Goal: Task Accomplishment & Management: Use online tool/utility

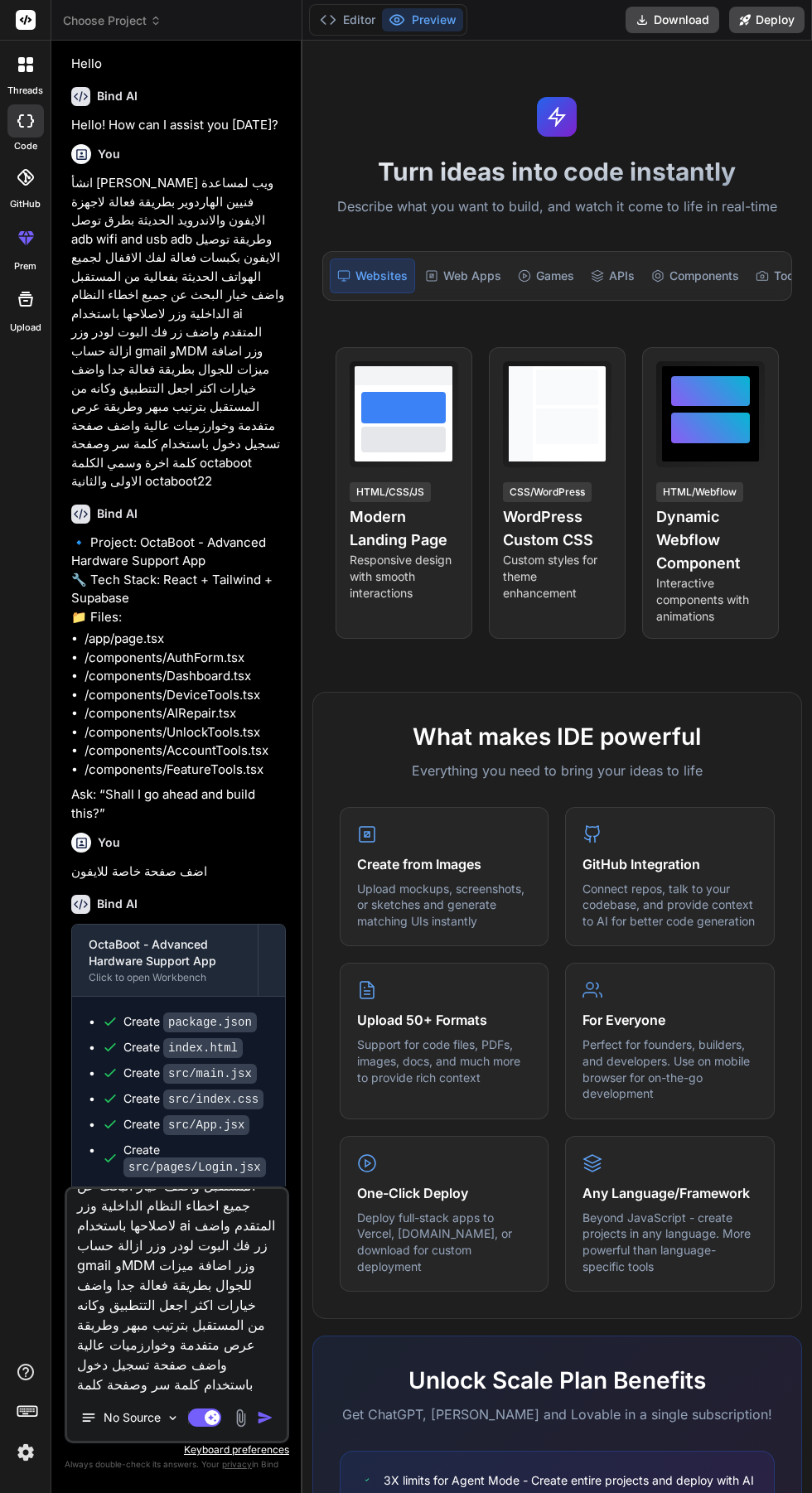
click at [348, 16] on button "Editor" at bounding box center [347, 19] width 68 height 23
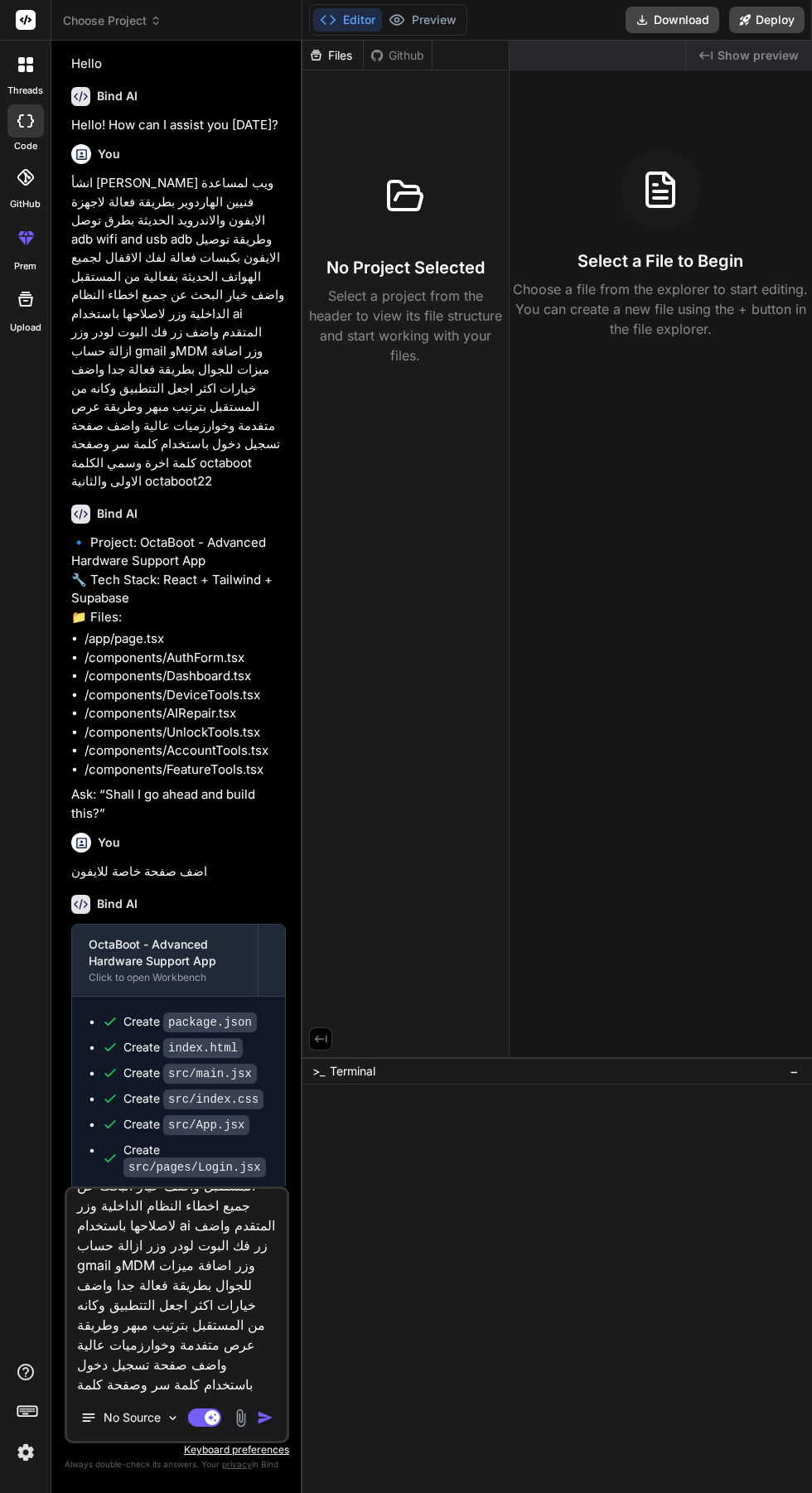
click at [397, 20] on icon at bounding box center [397, 20] width 16 height 16
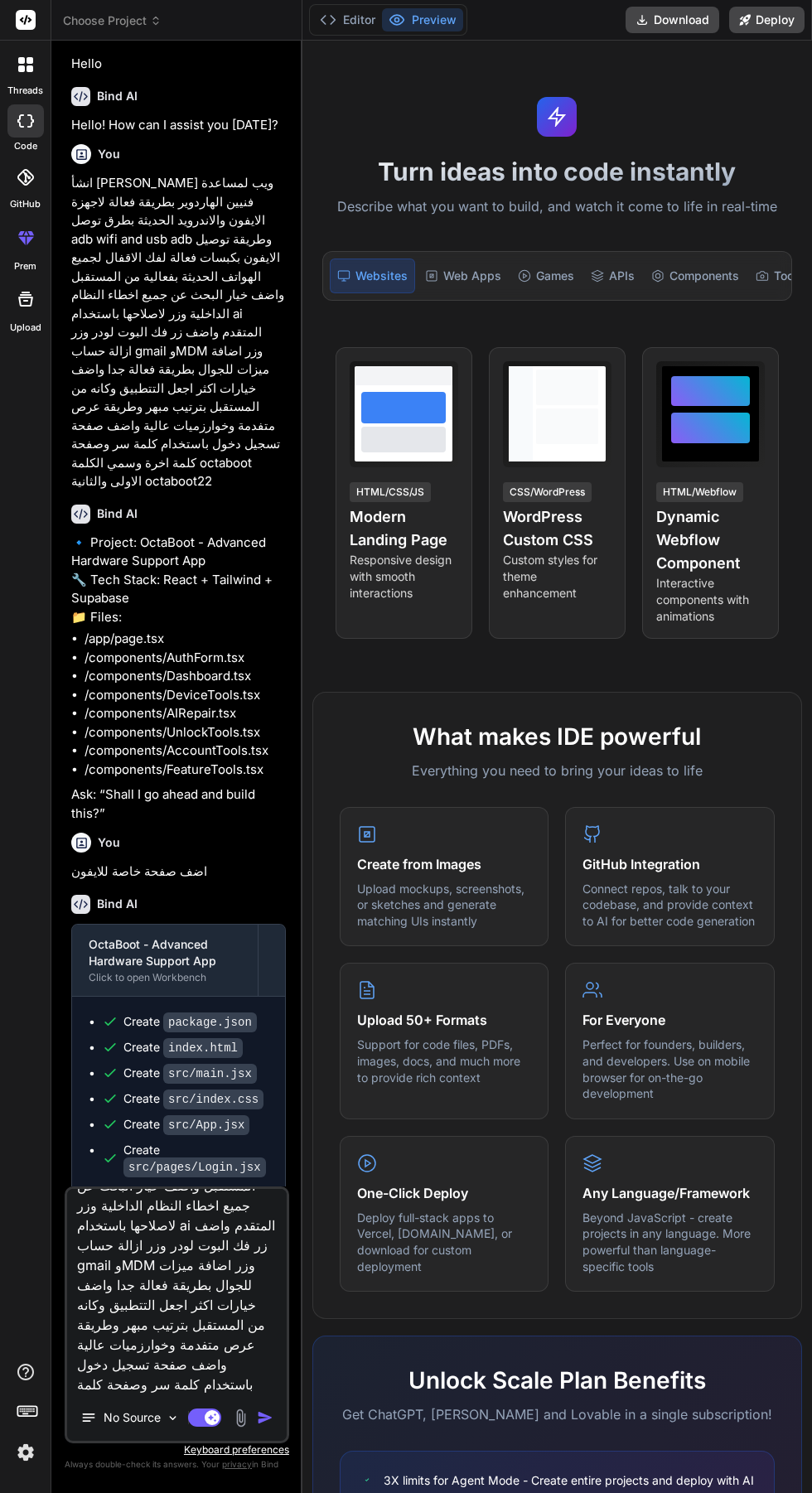
click at [331, 16] on polyline at bounding box center [332, 19] width 5 height 8
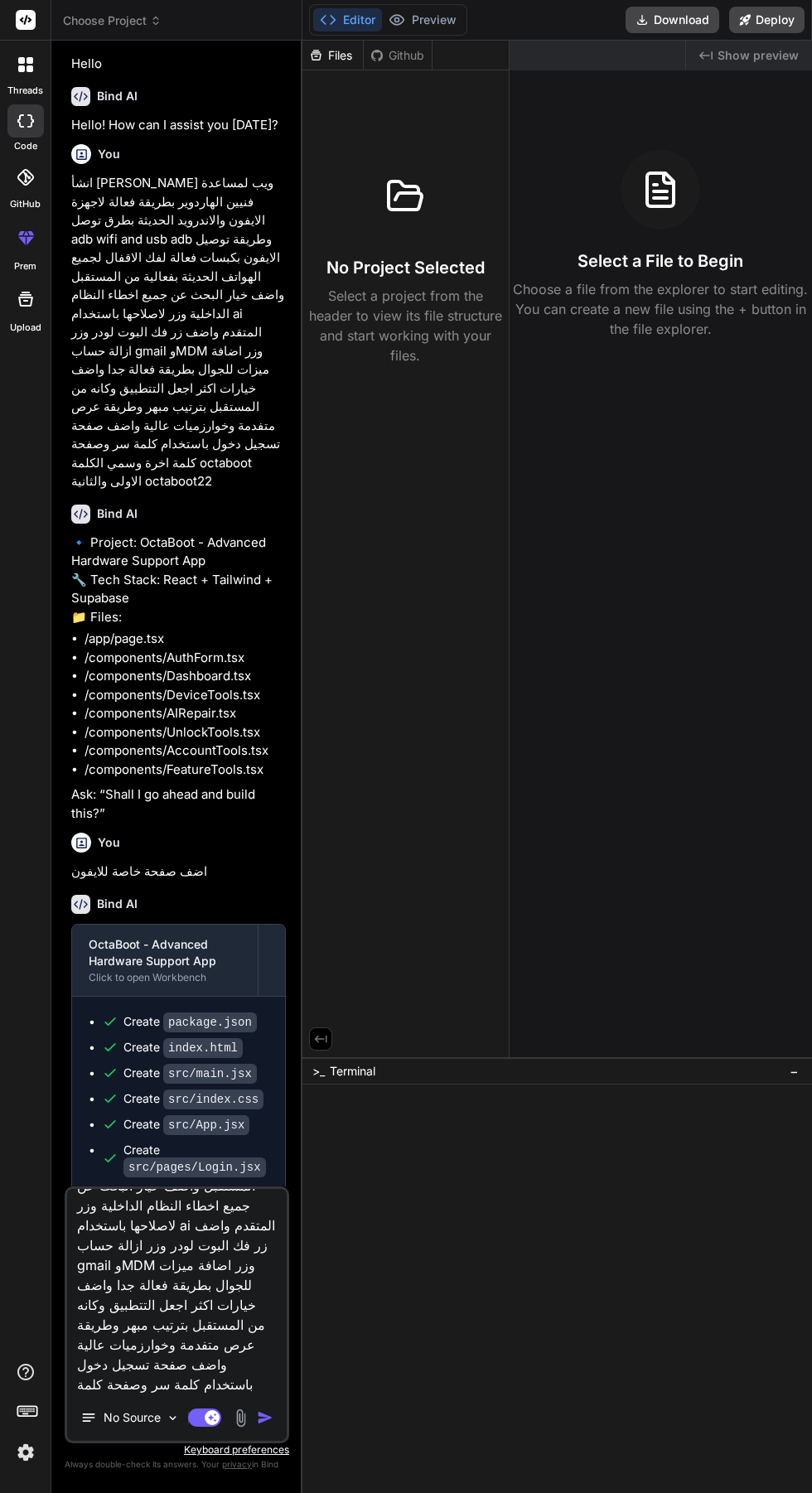
click at [387, 62] on div "Github" at bounding box center [398, 56] width 68 height 16
click at [397, 20] on icon at bounding box center [397, 20] width 16 height 16
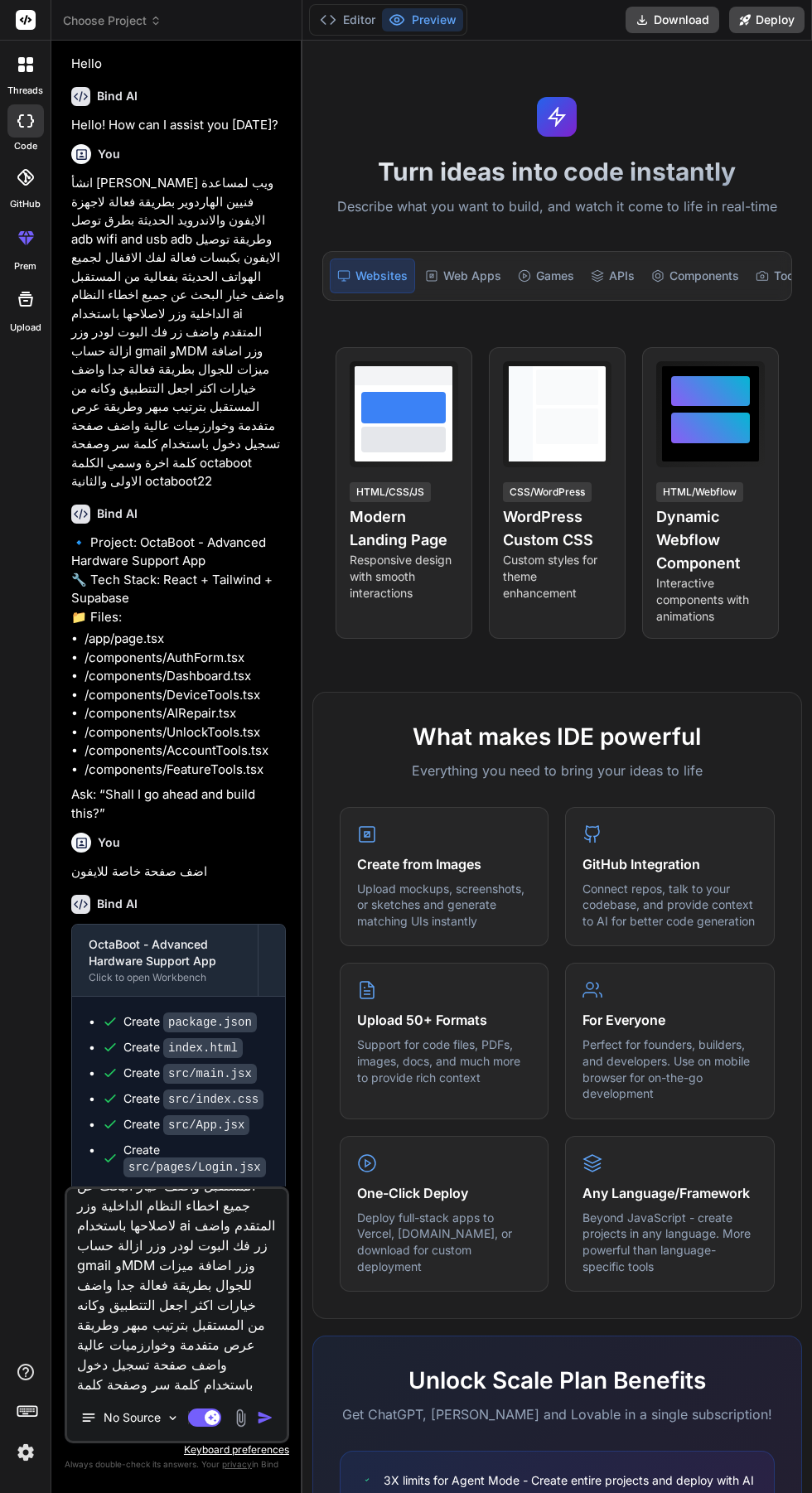
click at [25, 176] on icon at bounding box center [25, 177] width 16 height 16
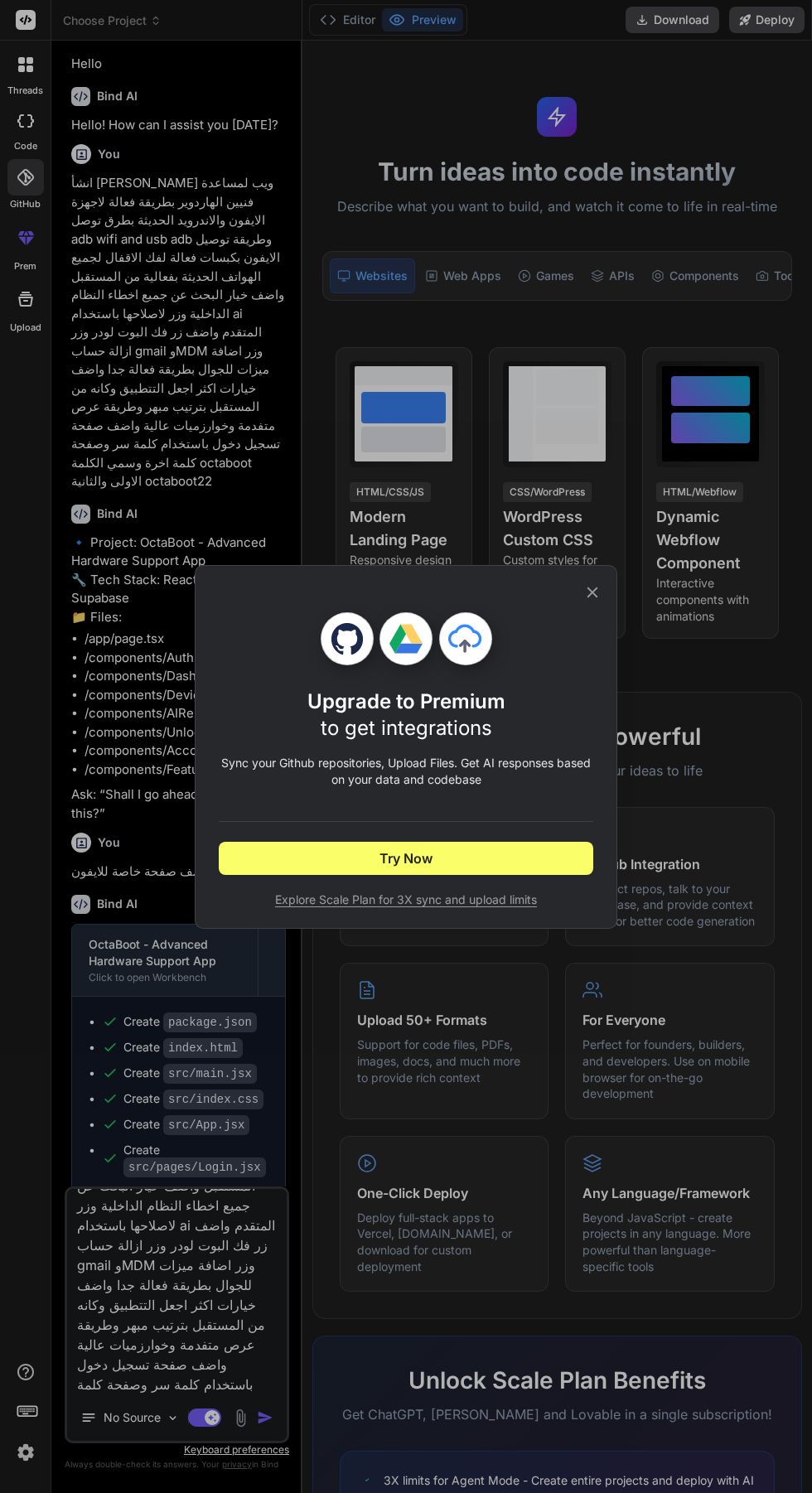
click at [592, 591] on icon at bounding box center [593, 592] width 11 height 11
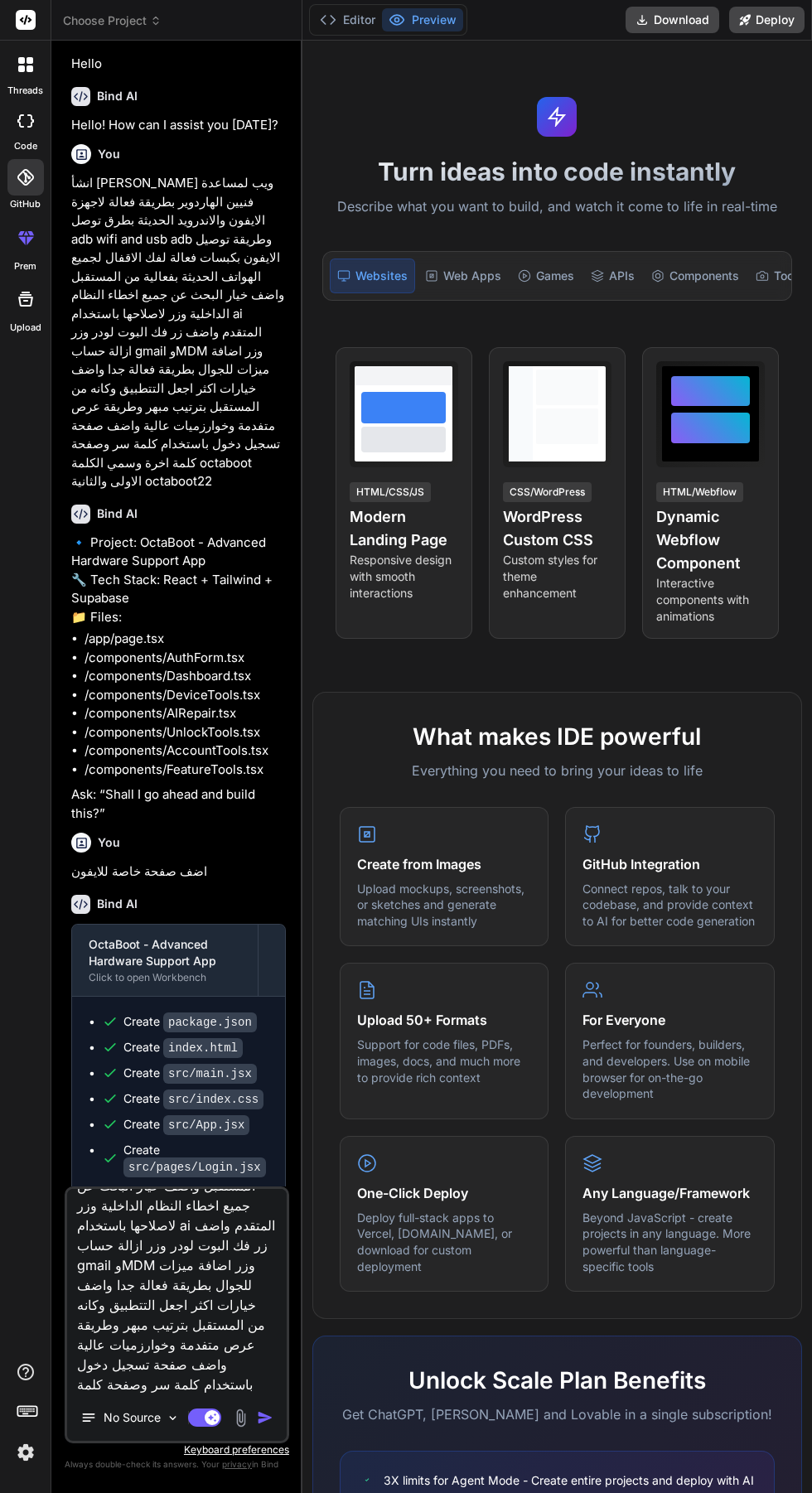
click at [328, 20] on icon at bounding box center [328, 20] width 16 height 16
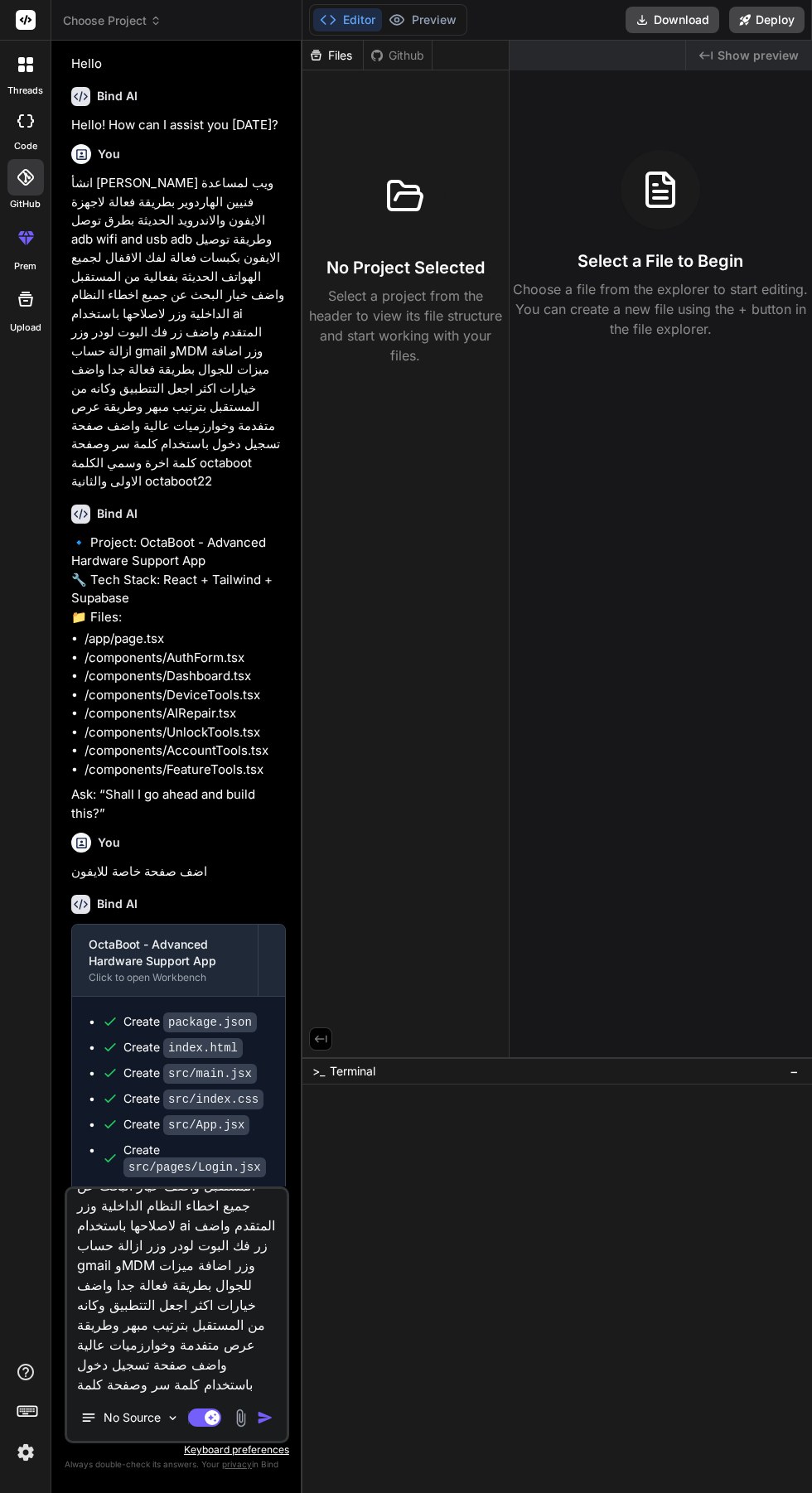
click at [276, 1426] on button "button" at bounding box center [268, 1418] width 23 height 16
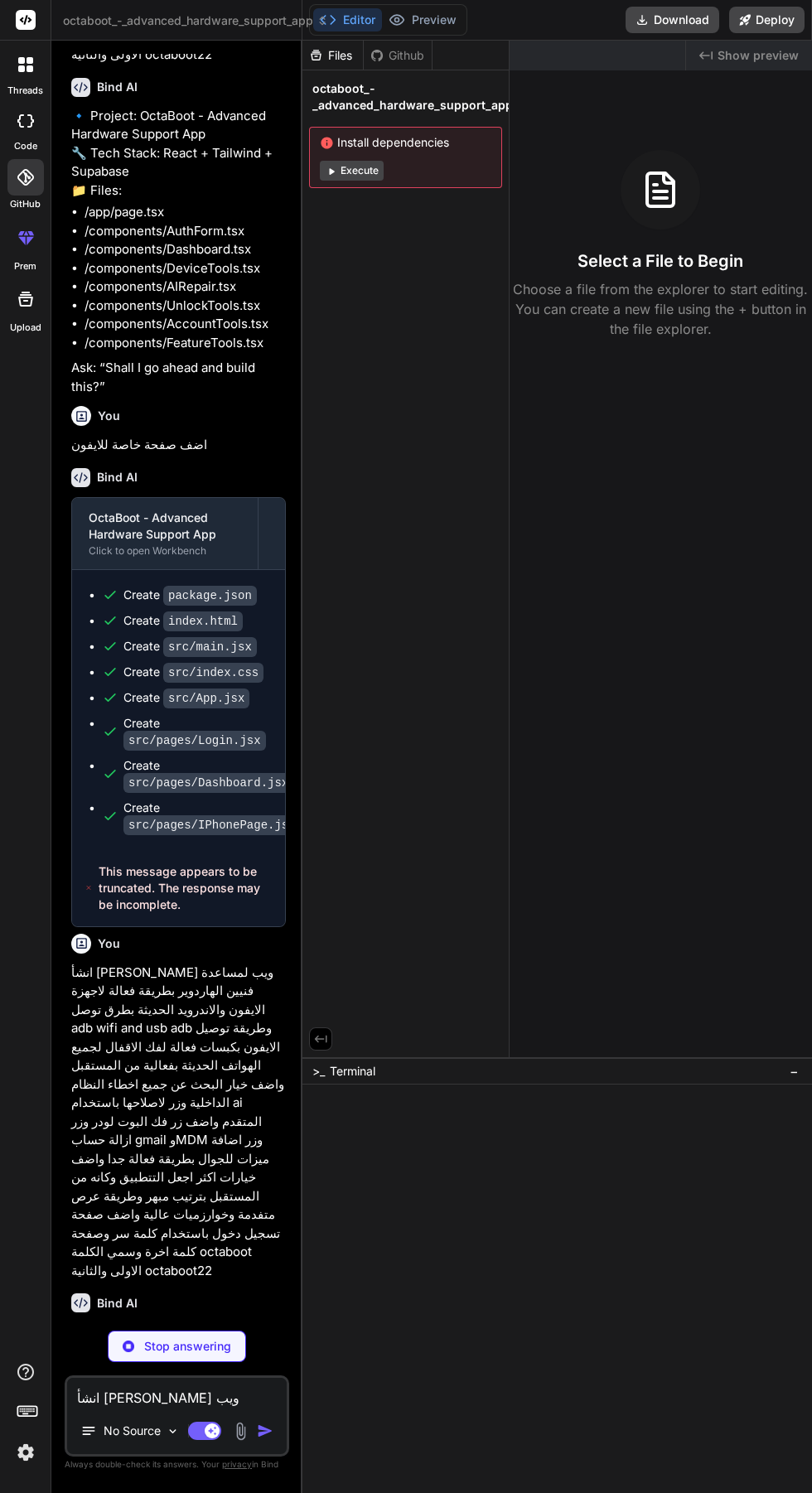
scroll to position [529, 0]
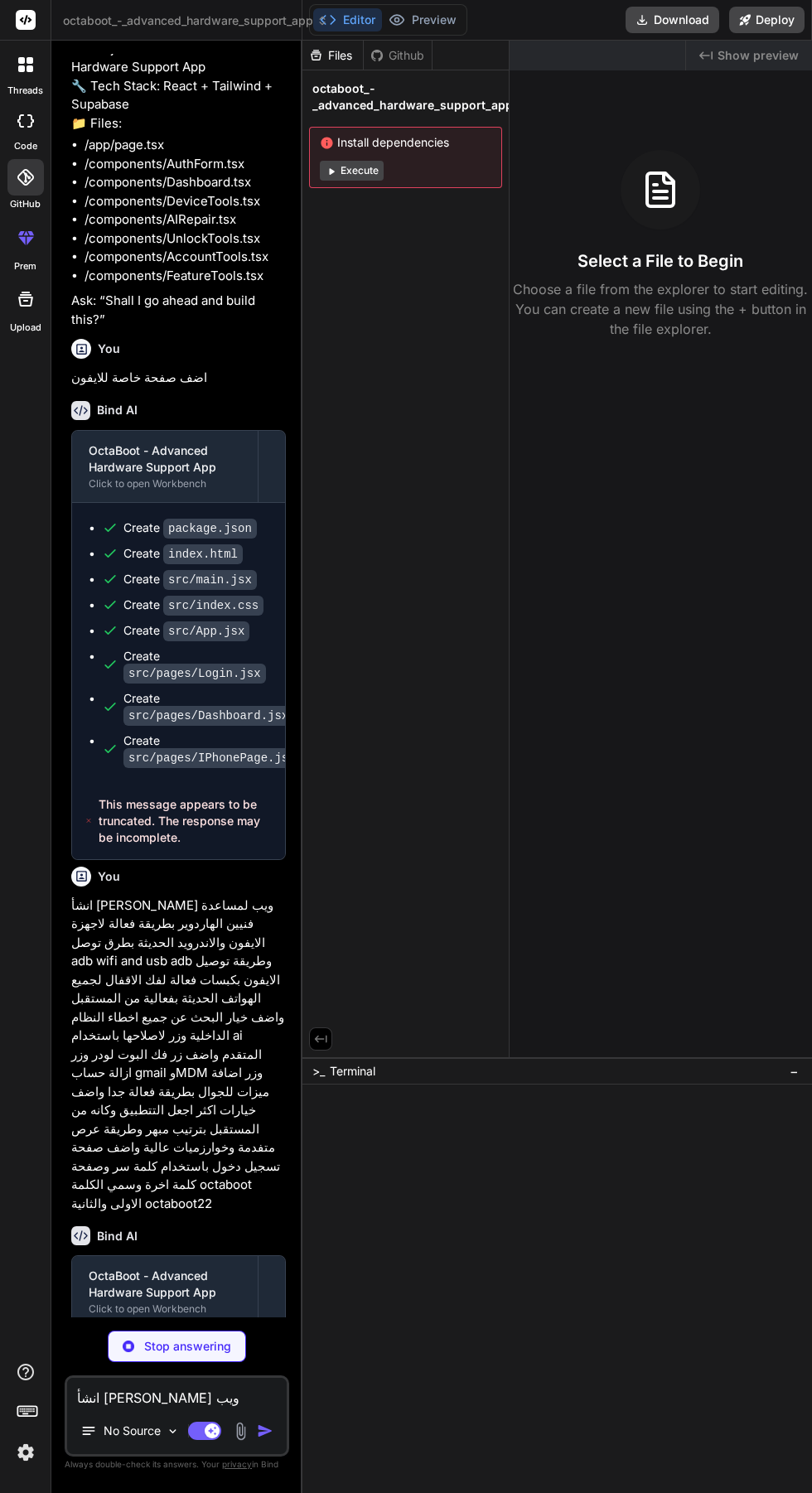
click at [25, 65] on icon at bounding box center [26, 65] width 15 height 15
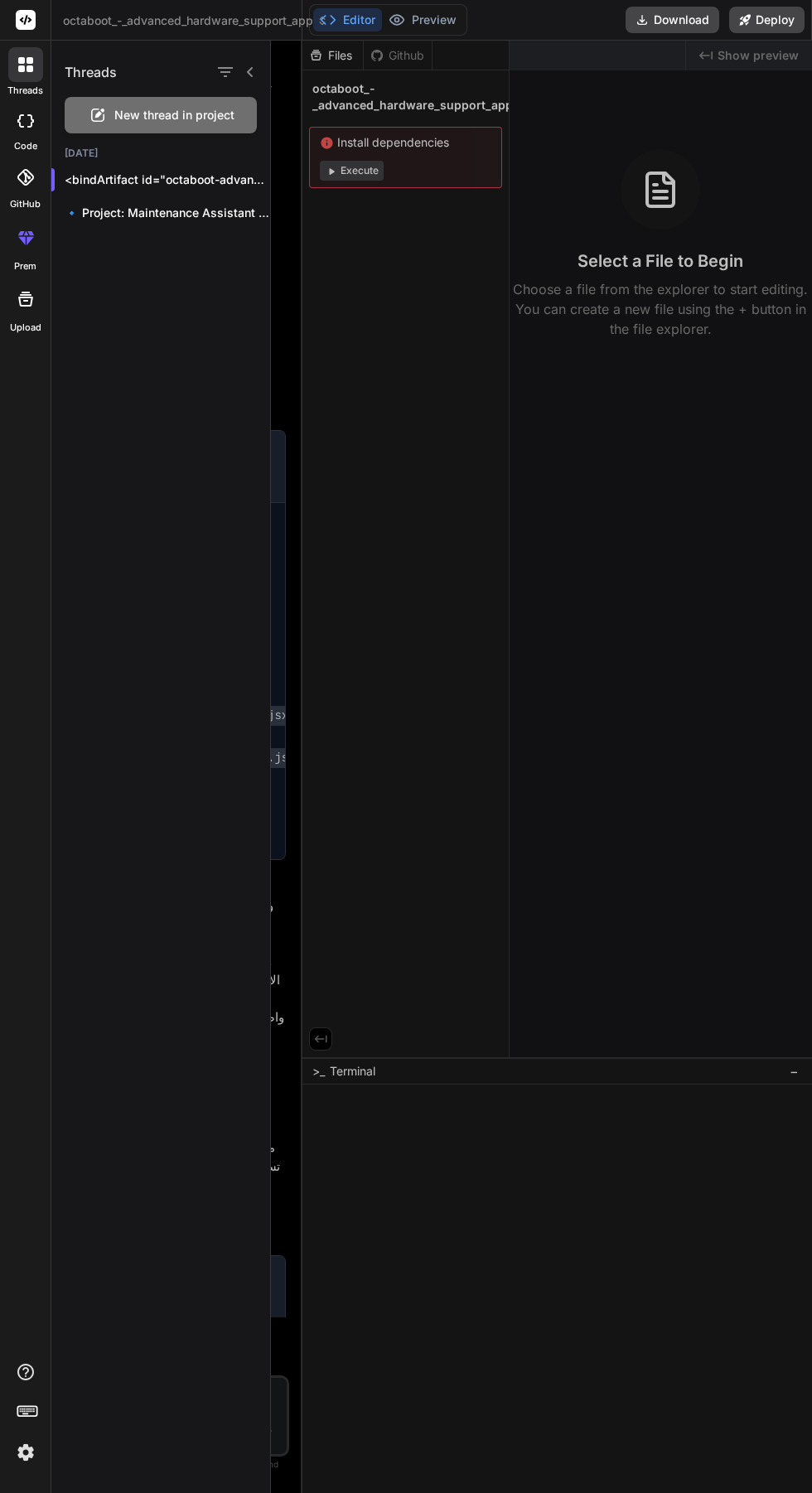
click at [546, 804] on div at bounding box center [541, 767] width 541 height 1453
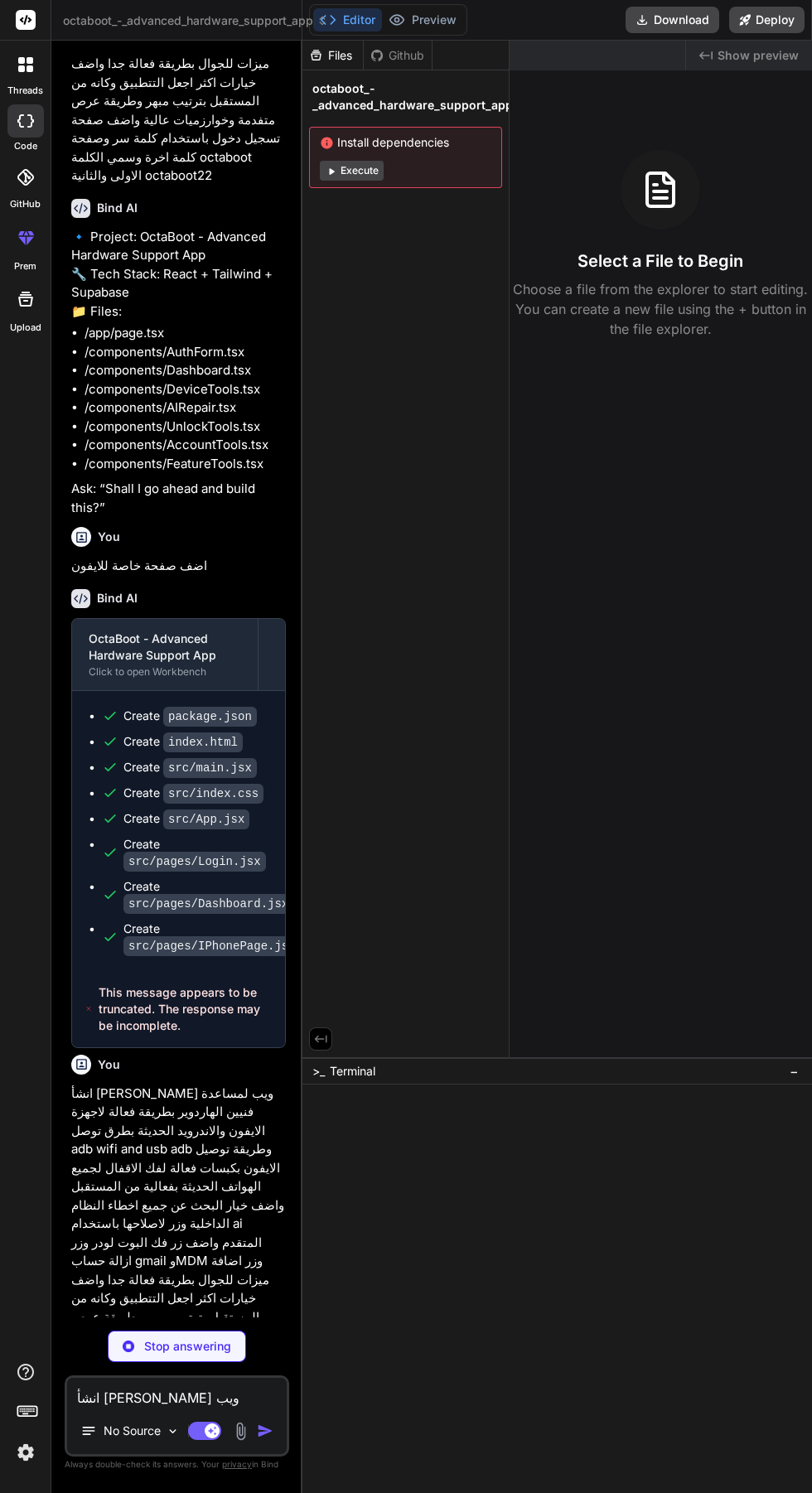
scroll to position [323, 0]
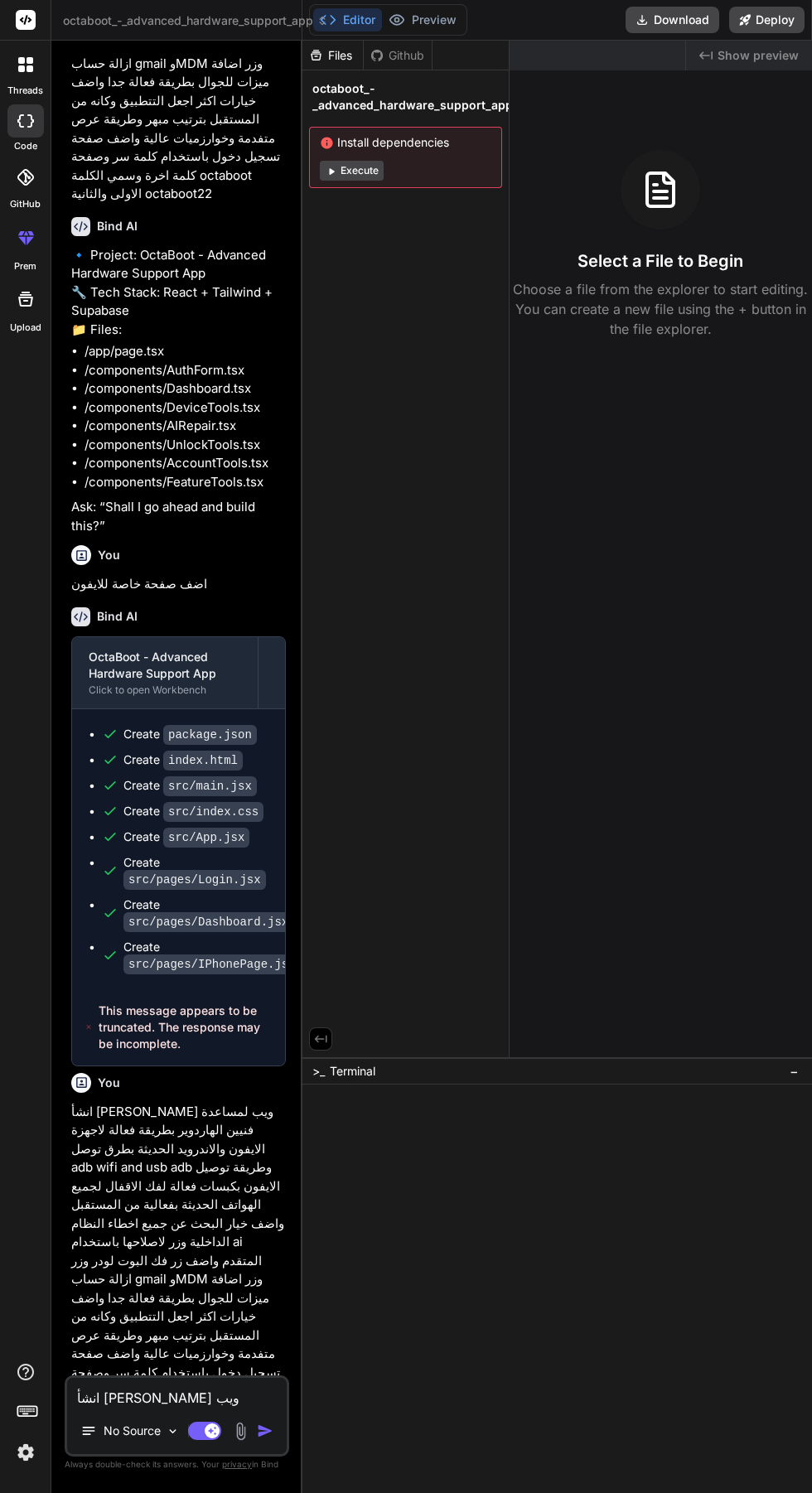
click at [29, 68] on icon at bounding box center [29, 68] width 6 height 6
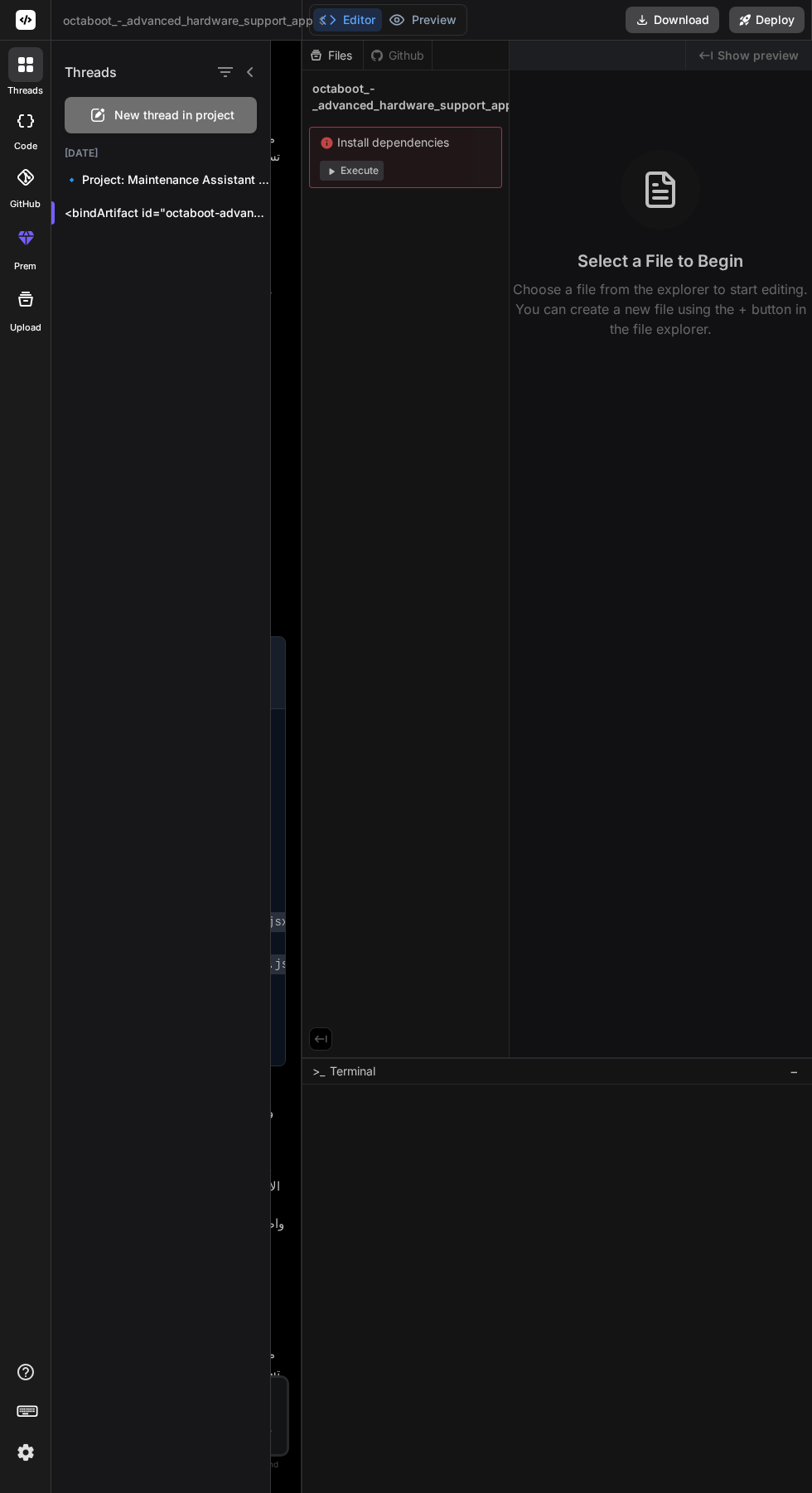
click at [111, 180] on p "🔹 Project: Maintenance Assistant for Hardware Technicians..." at bounding box center [167, 180] width 205 height 16
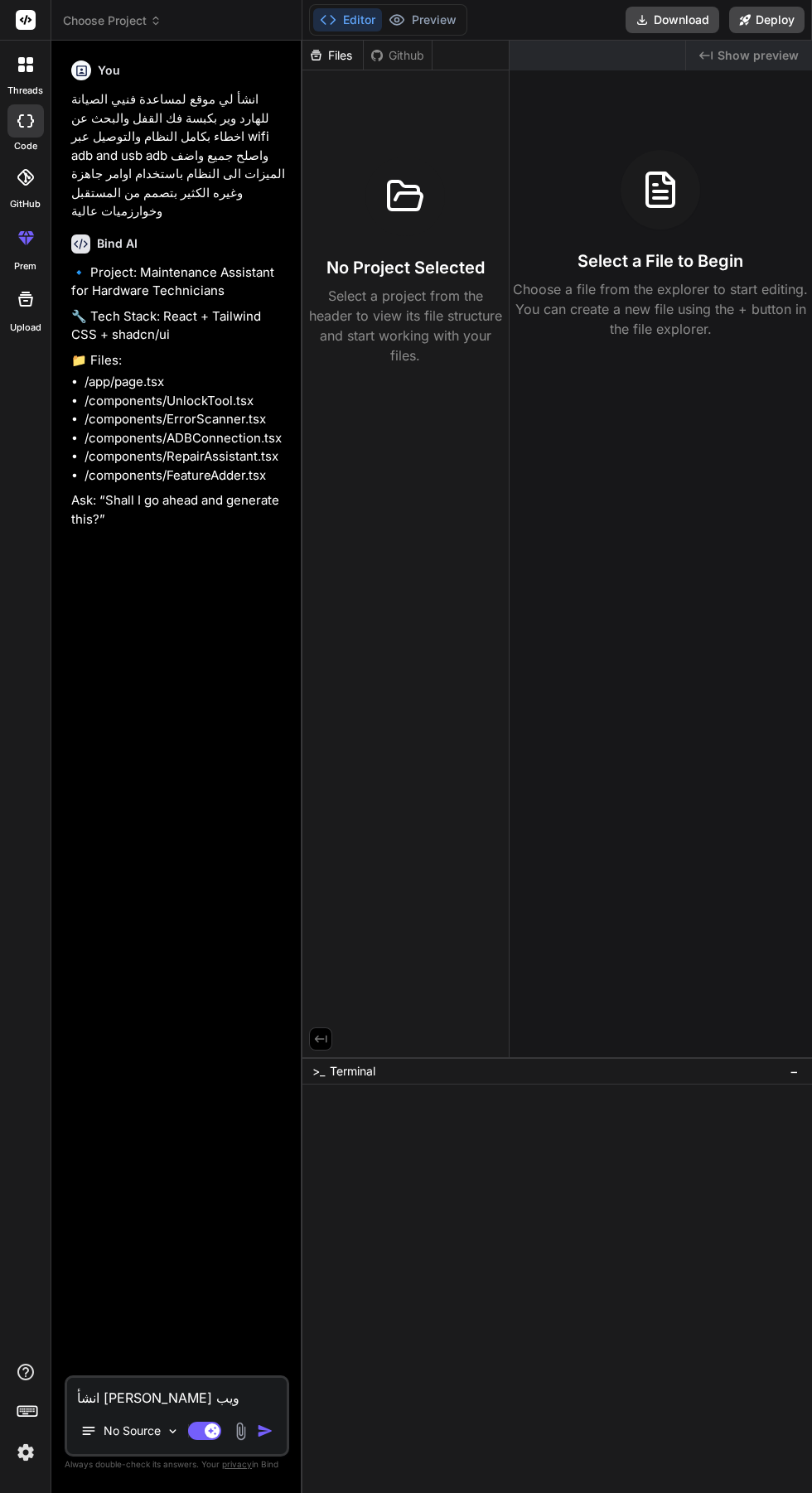
scroll to position [0, 0]
click at [120, 1408] on textarea "انشأ لي تتطبيق ويب لمساعدة فنيين الهاردوير بطريقة فعالة لاجهزة الايفون والاندرو…" at bounding box center [177, 1393] width 220 height 30
type textarea "x"
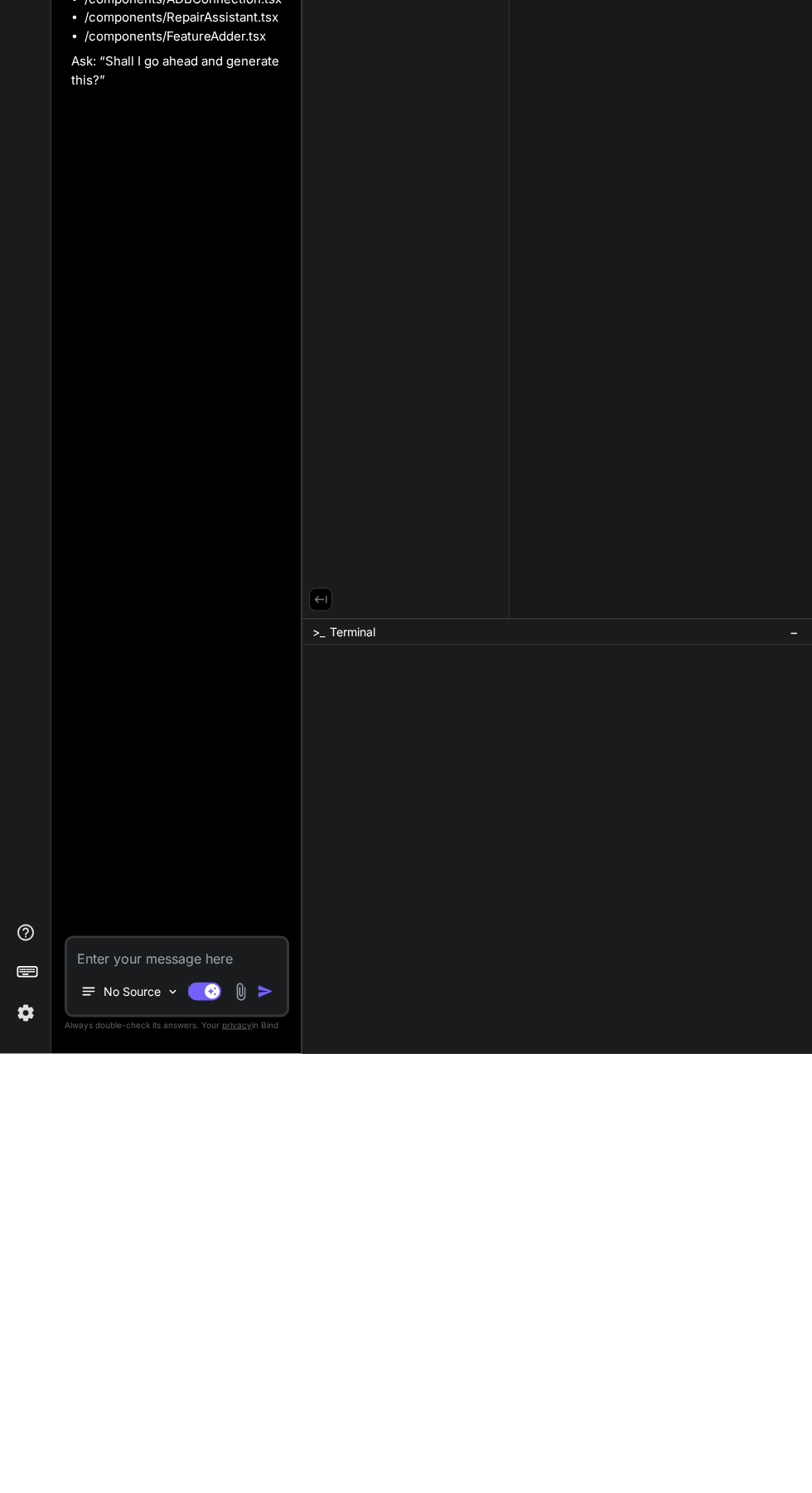
type textarea "Y"
type textarea "x"
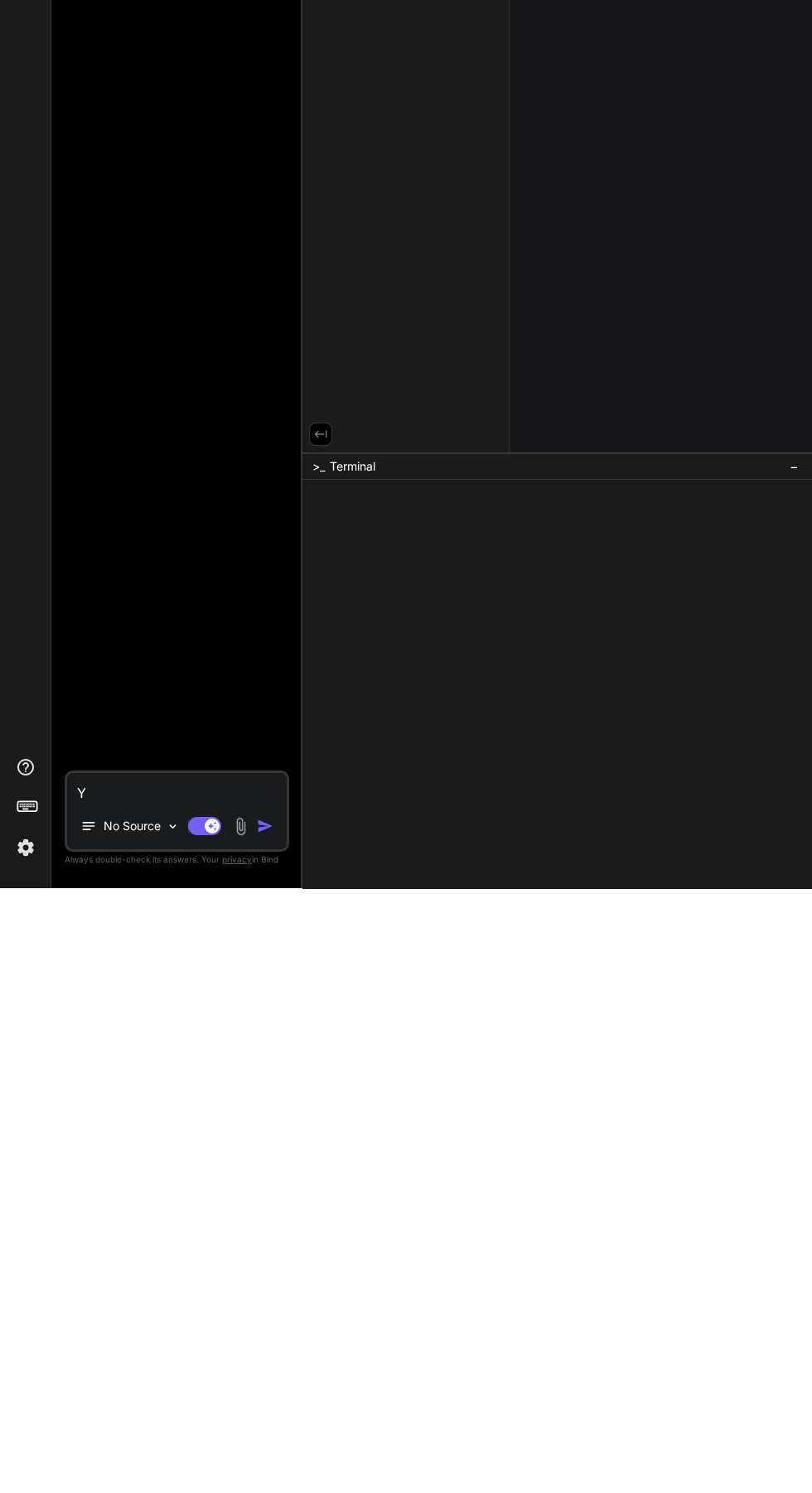
type textarea "Ye"
type textarea "x"
type textarea "Yes"
type textarea "x"
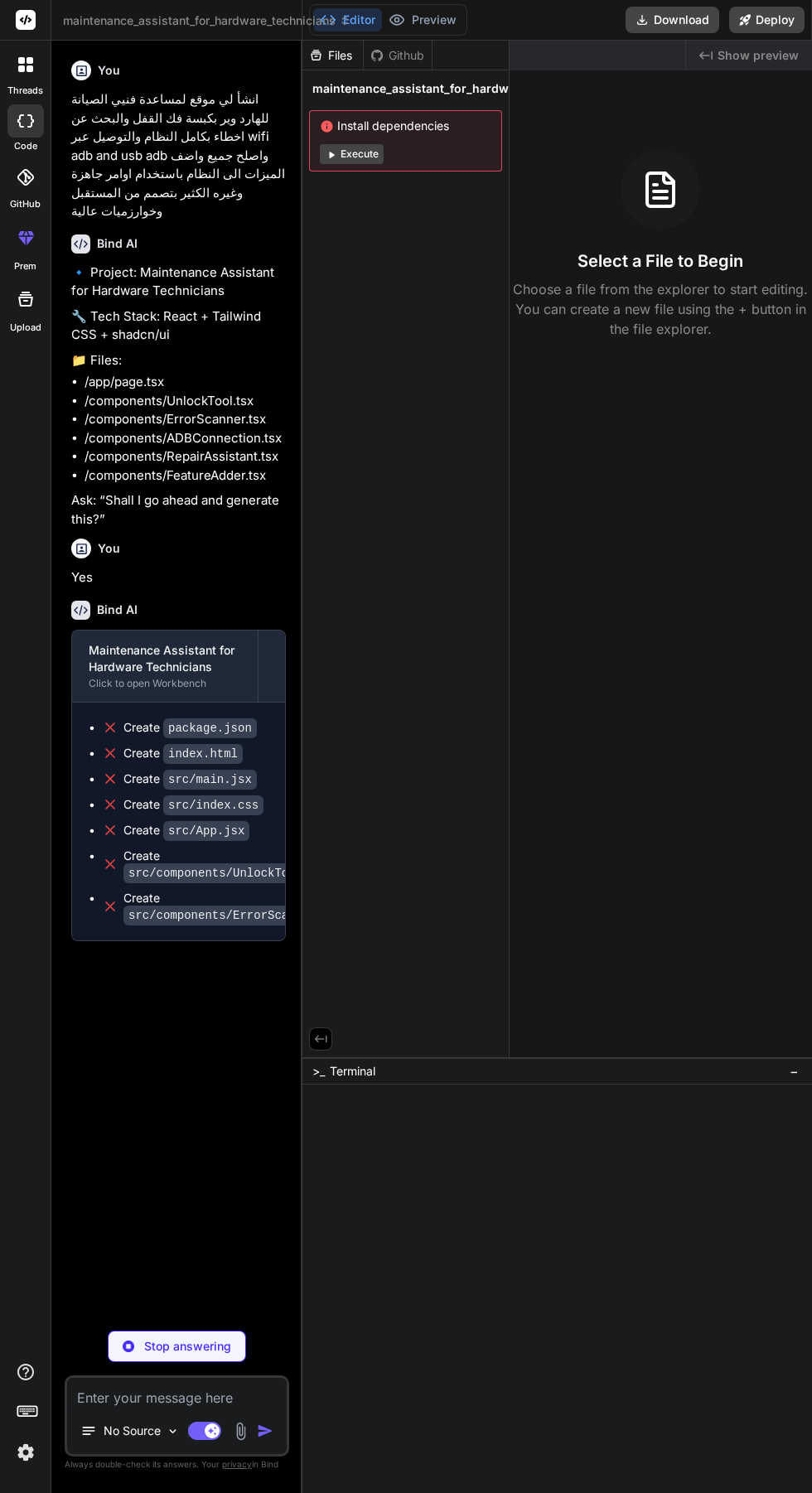
scroll to position [126, 0]
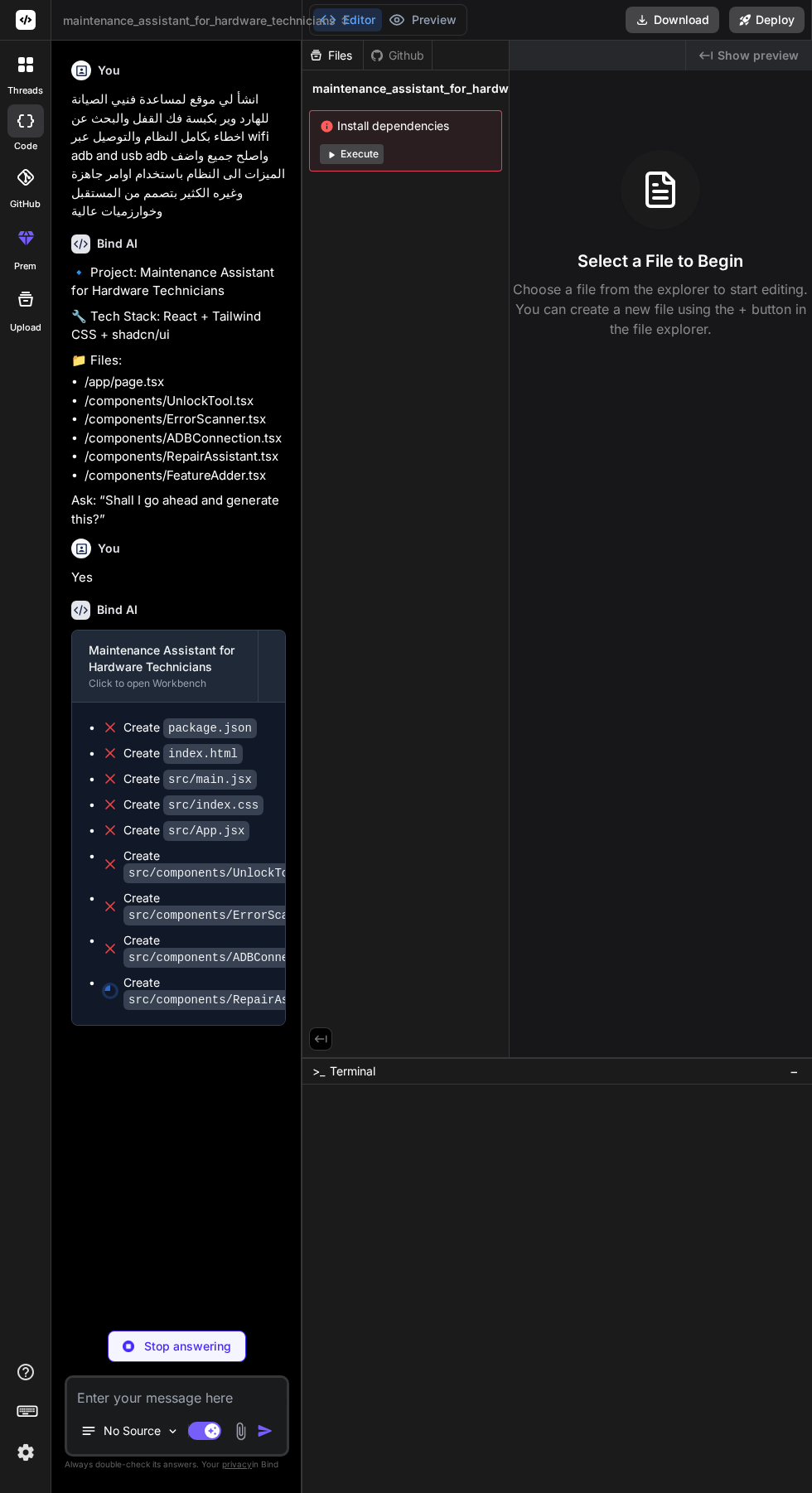
click at [25, 1467] on img at bounding box center [26, 1453] width 28 height 28
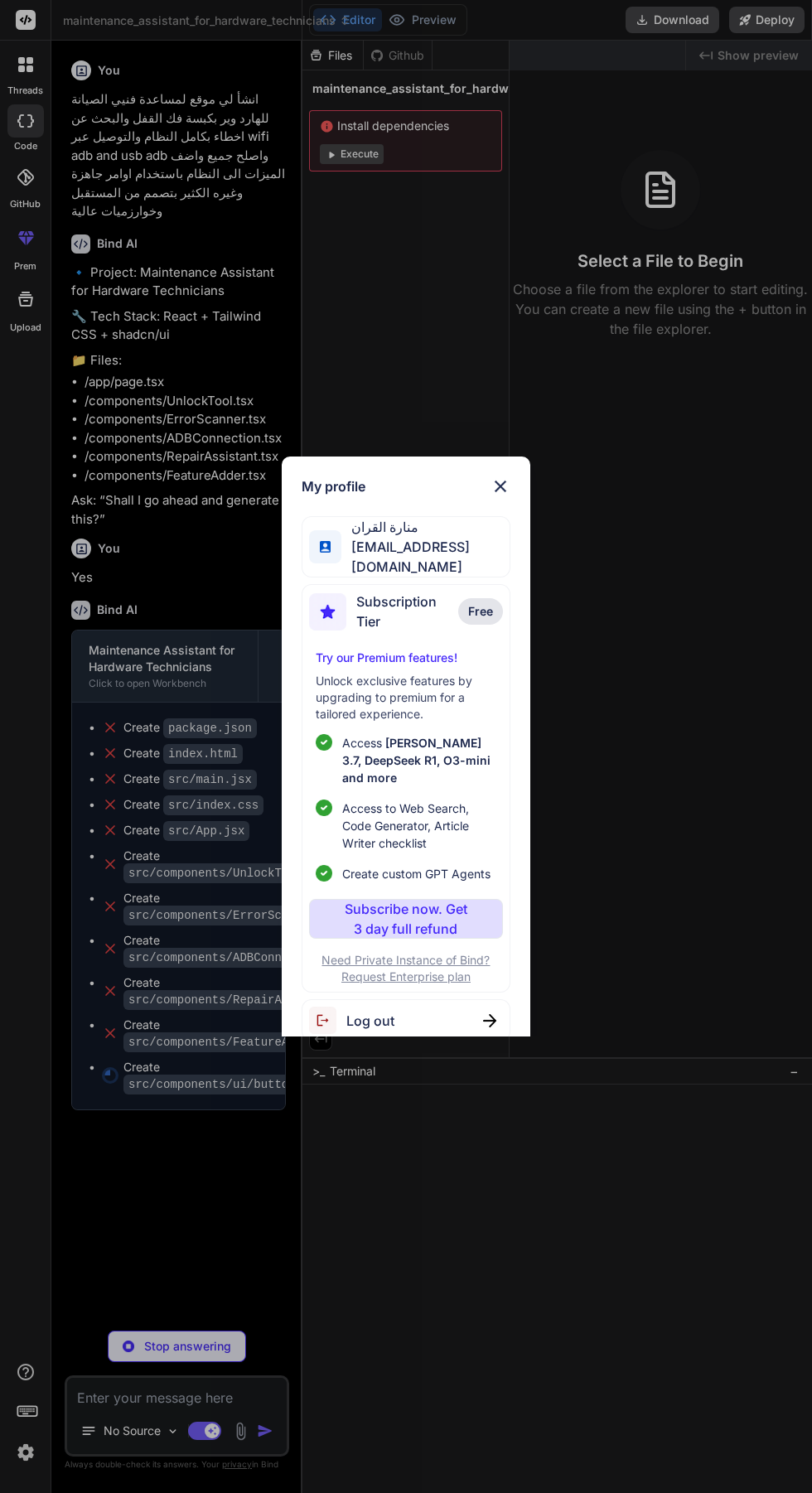
scroll to position [5, 0]
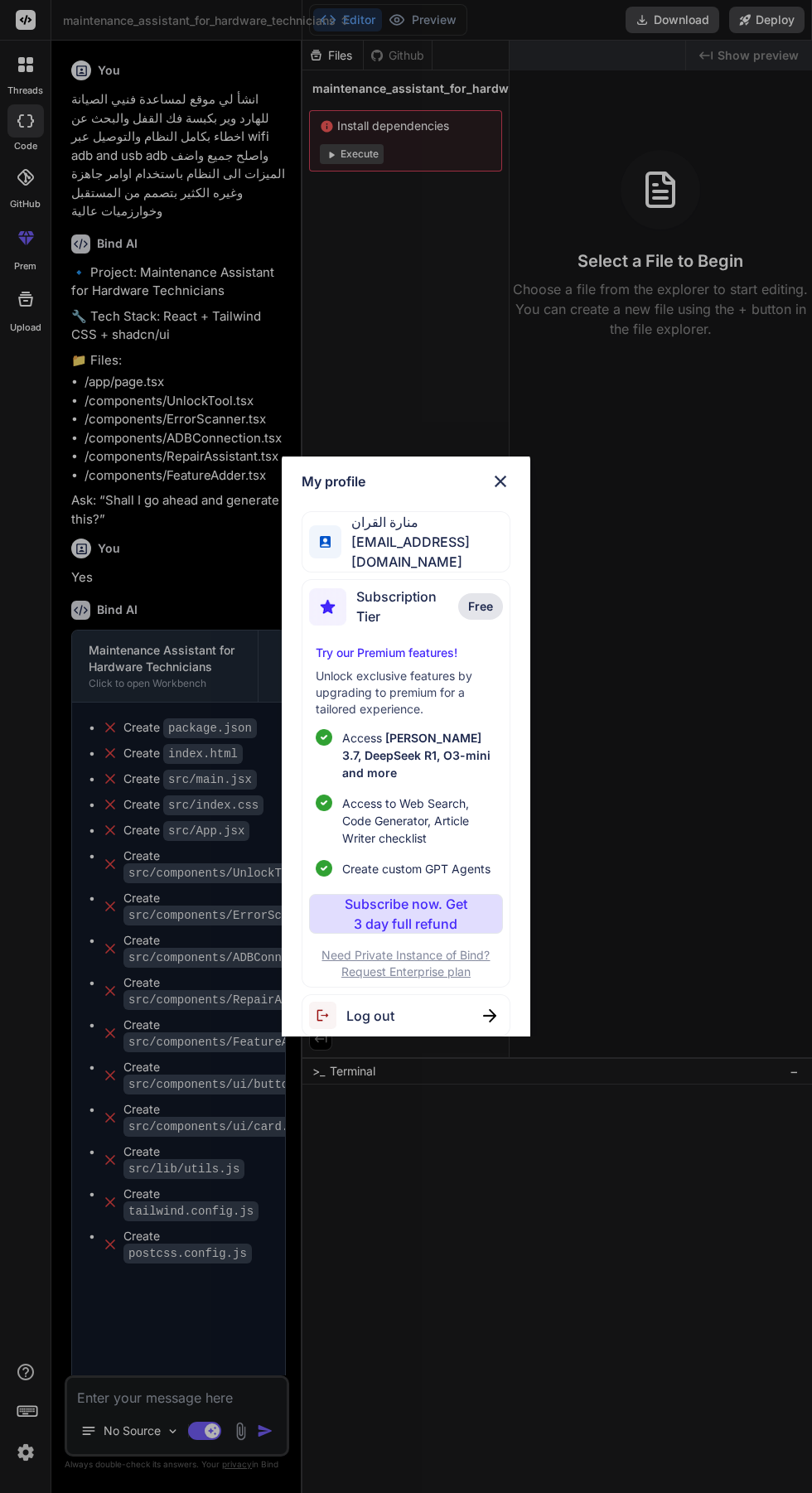
click at [341, 532] on span "mnartalqran899@gmail.com" at bounding box center [424, 552] width 167 height 40
click at [461, 995] on div "Log out" at bounding box center [406, 1016] width 208 height 42
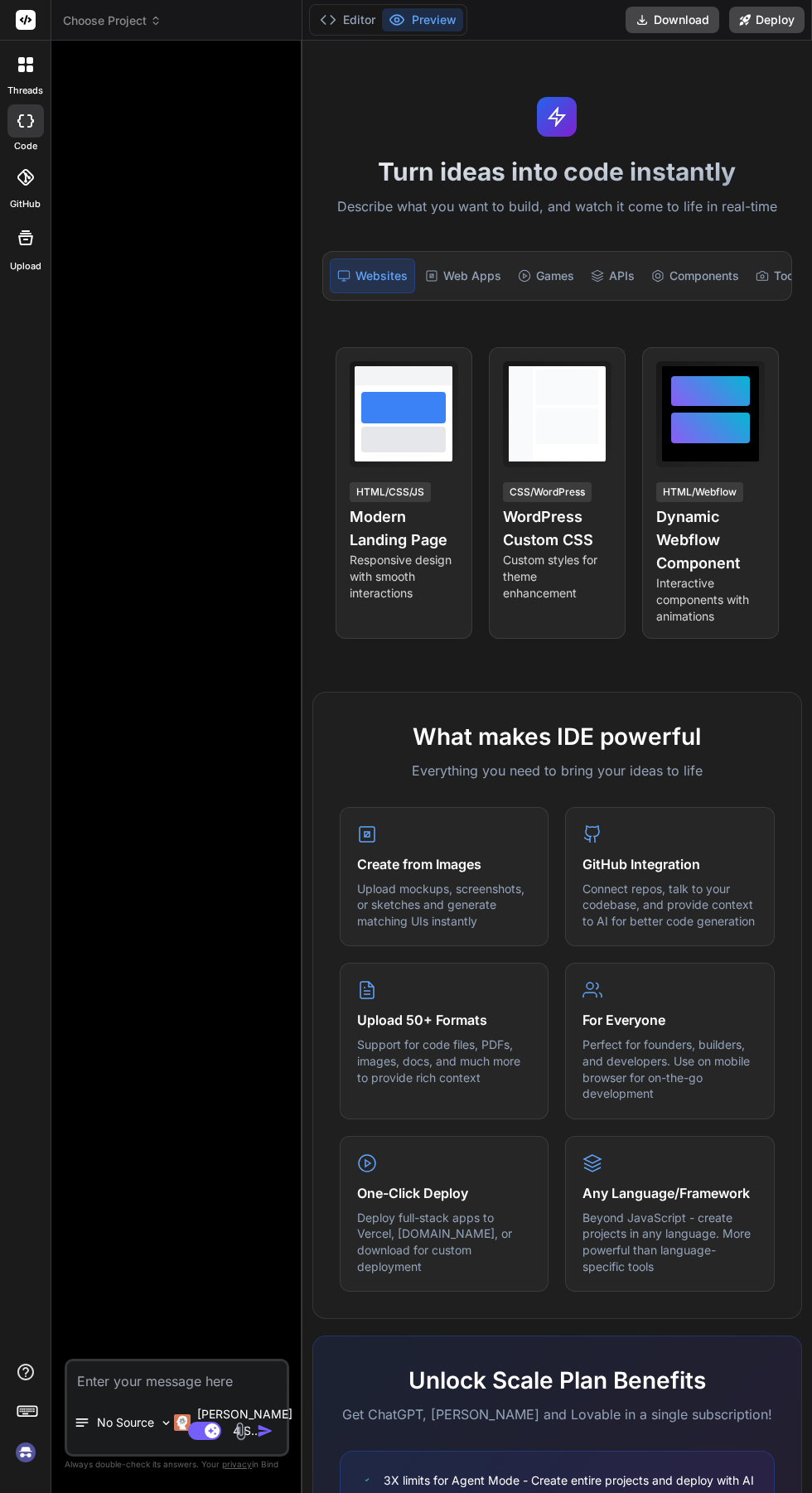
scroll to position [0, 0]
type textarea "x"
click at [32, 1467] on img at bounding box center [26, 1453] width 28 height 28
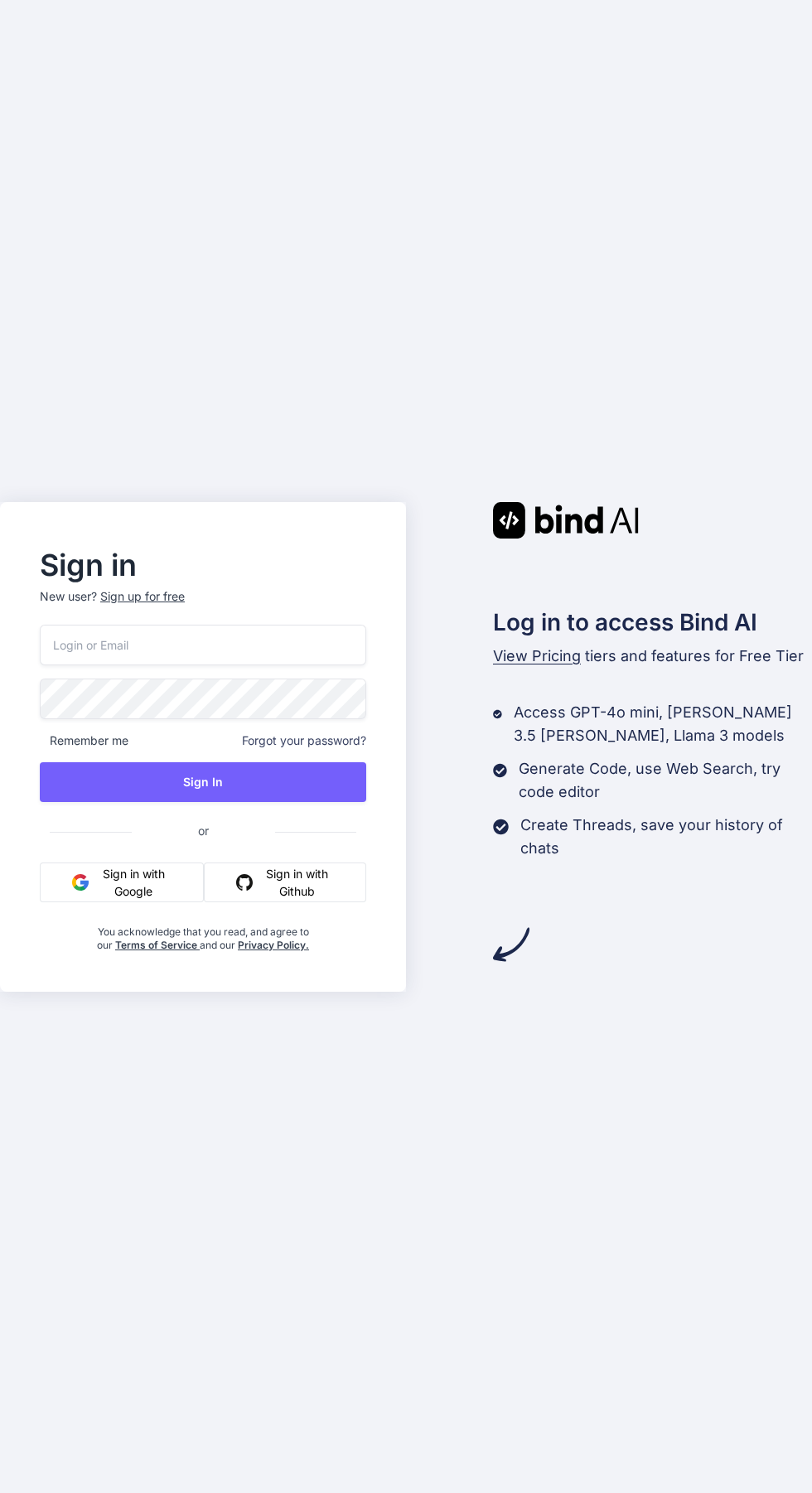
click at [86, 891] on img "button" at bounding box center [80, 882] width 16 height 16
click at [138, 903] on button "Sign in with Google" at bounding box center [122, 882] width 164 height 40
click at [148, 903] on button "Sign in with Google" at bounding box center [122, 882] width 164 height 40
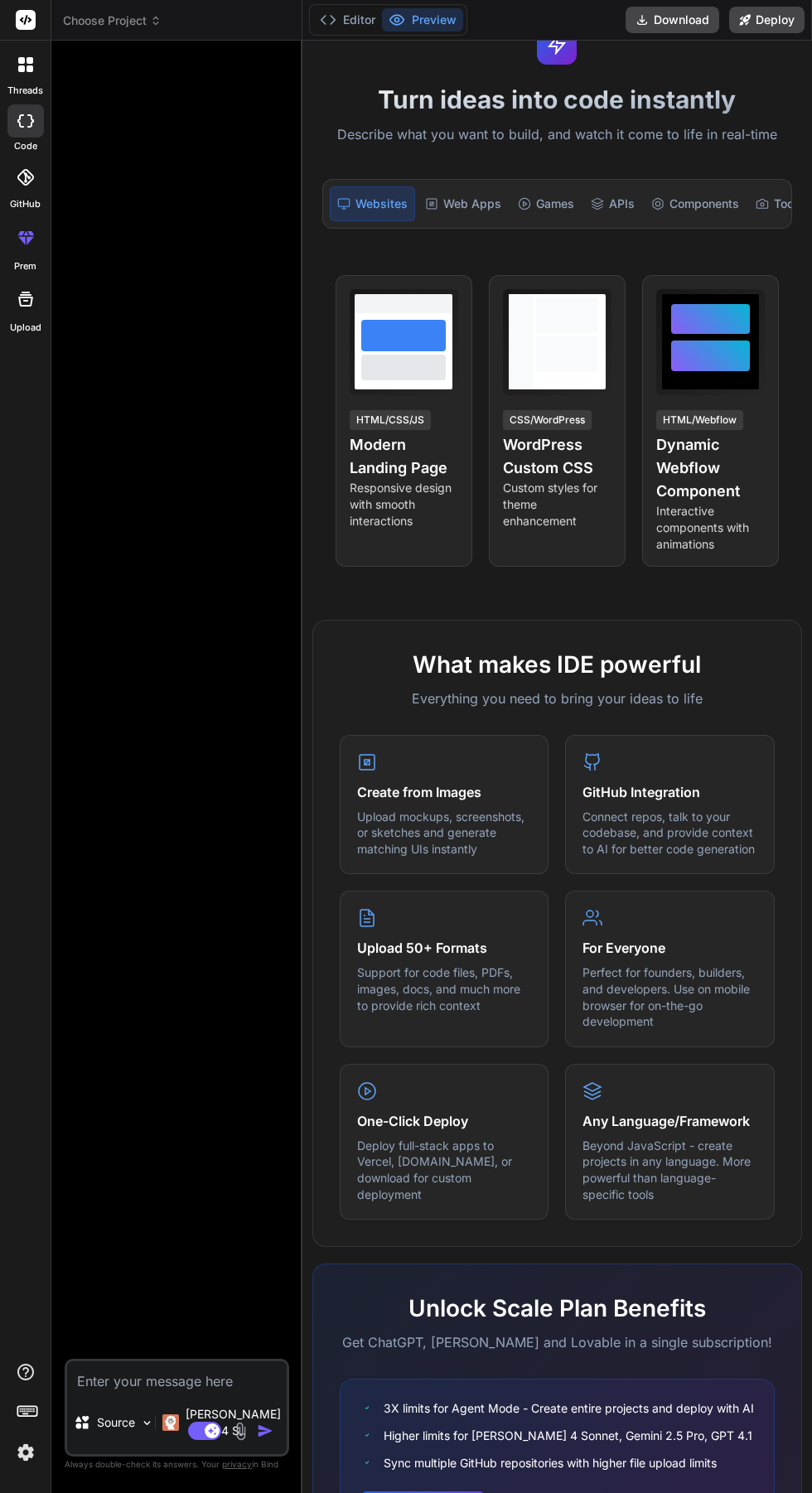
scroll to position [126, 0]
click at [212, 1389] on textarea at bounding box center [177, 1376] width 220 height 30
type textarea "x"
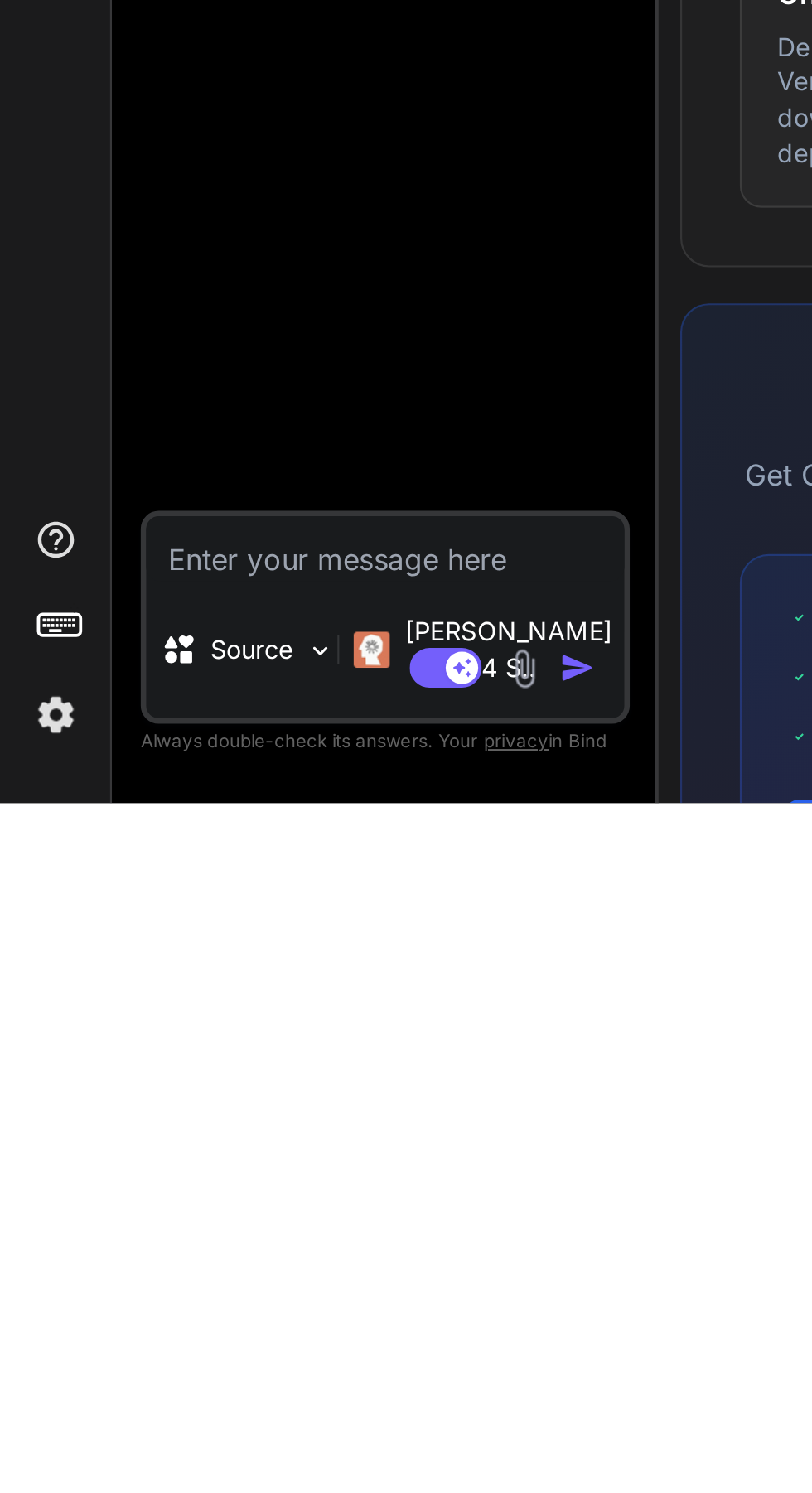
scroll to position [125, 0]
type textarea "انشأ لي تتطبيق ويب لمساعدة فنيين الهاردوير بطريقة فعالة لاجهزة الايفون والاندرو…"
type textarea "x"
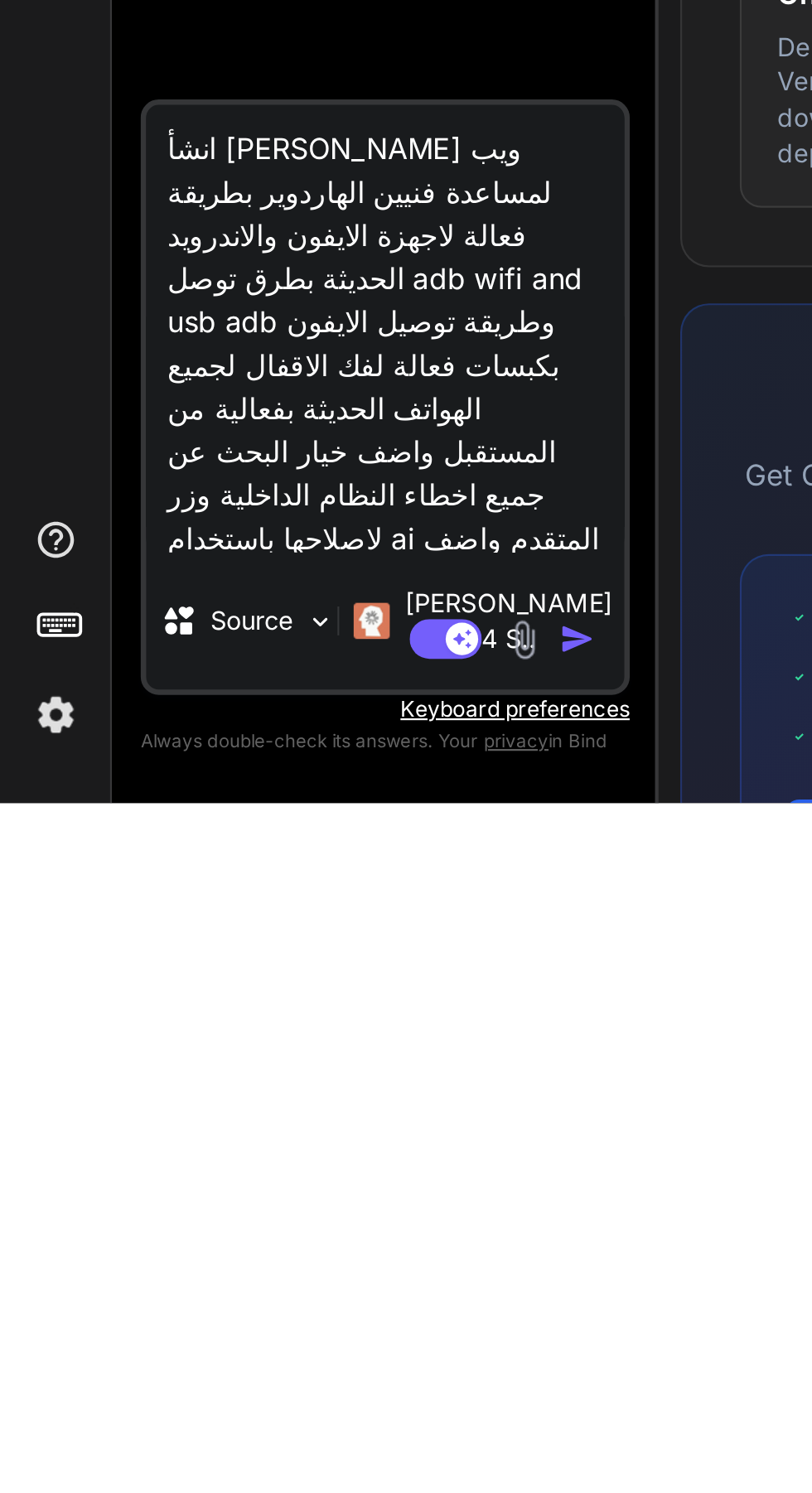
scroll to position [162, 0]
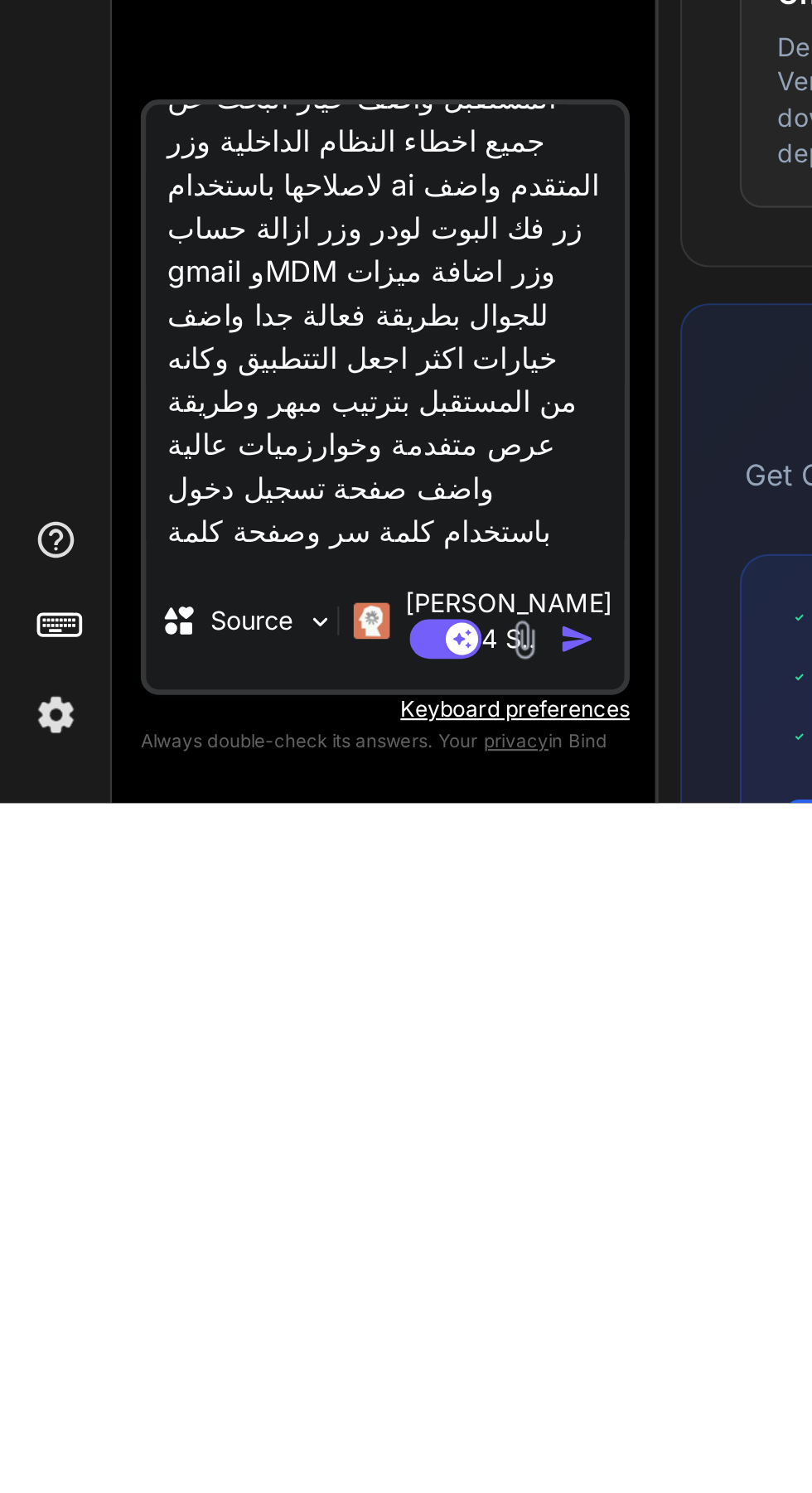
type textarea "انشأ لي تتطبيق ويب لمساعدة فنيين الهاردوير بطريقة فعالة لاجهزة الايفون والاندرو…"
click at [271, 1414] on img "button" at bounding box center [265, 1418] width 16 height 16
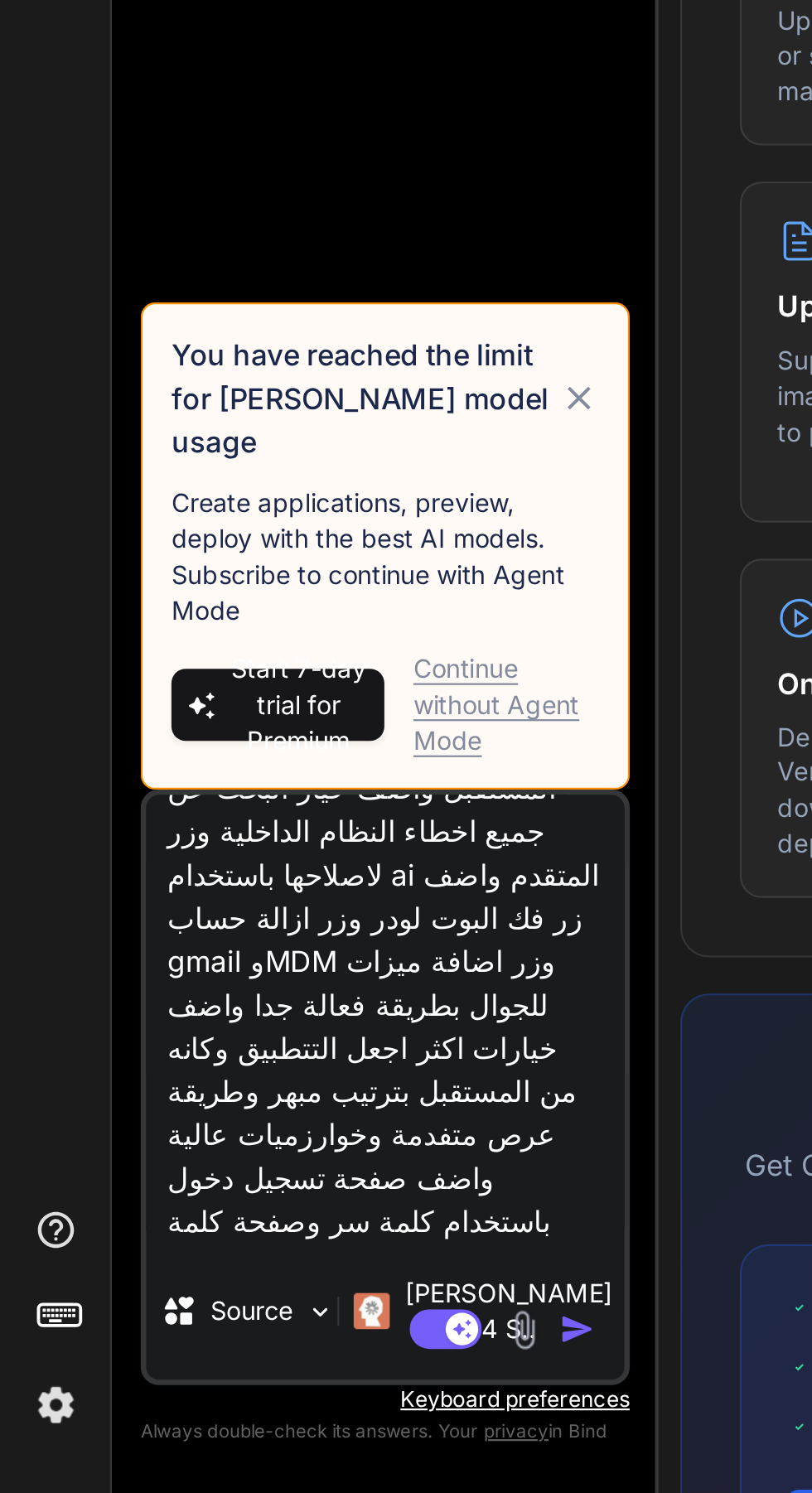
click at [217, 1144] on div "Continue without Agent Mode" at bounding box center [233, 1131] width 86 height 49
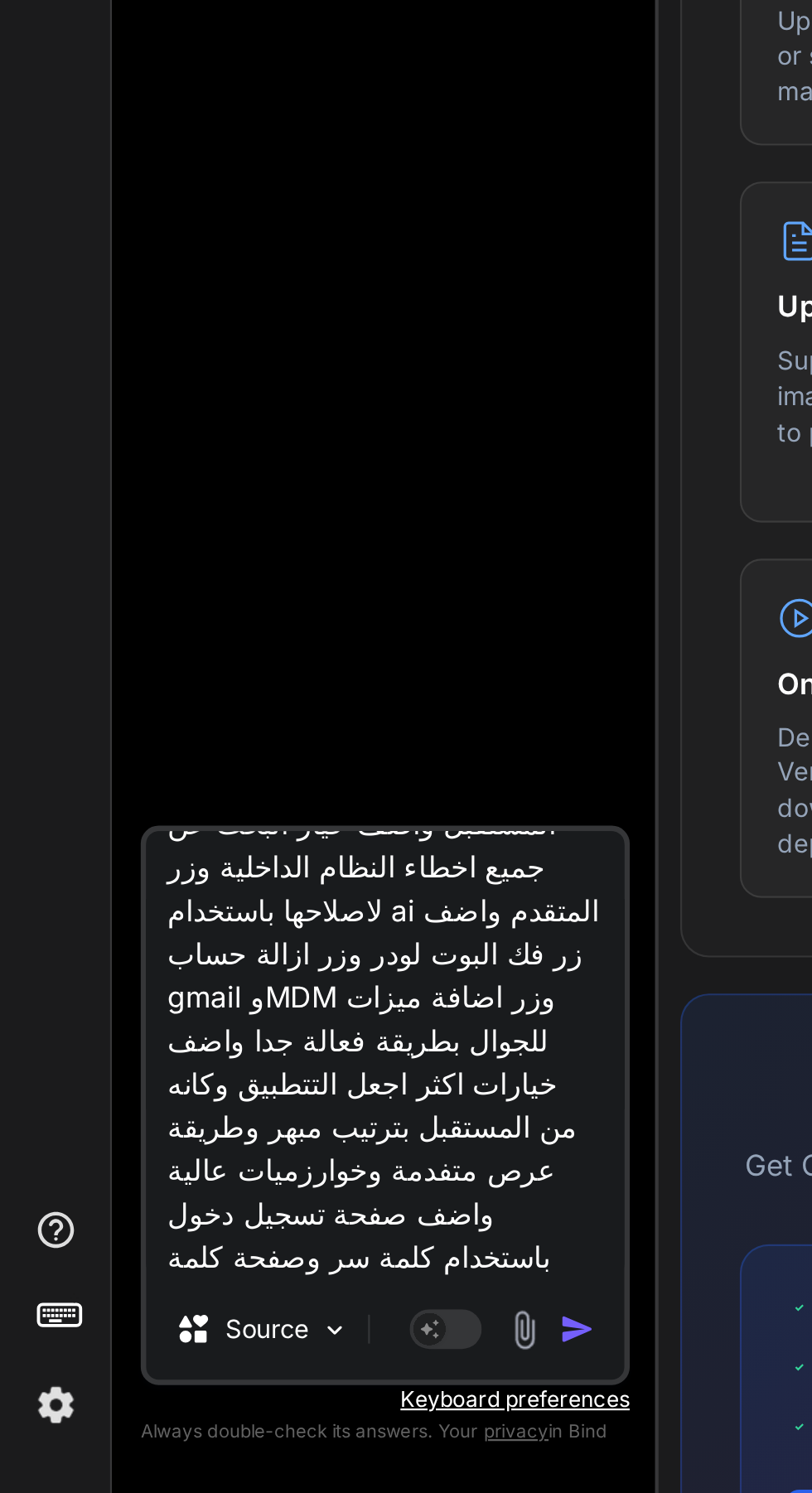
click at [199, 1422] on rect at bounding box center [197, 1418] width 15 height 15
click at [258, 1418] on img "button" at bounding box center [265, 1418] width 16 height 16
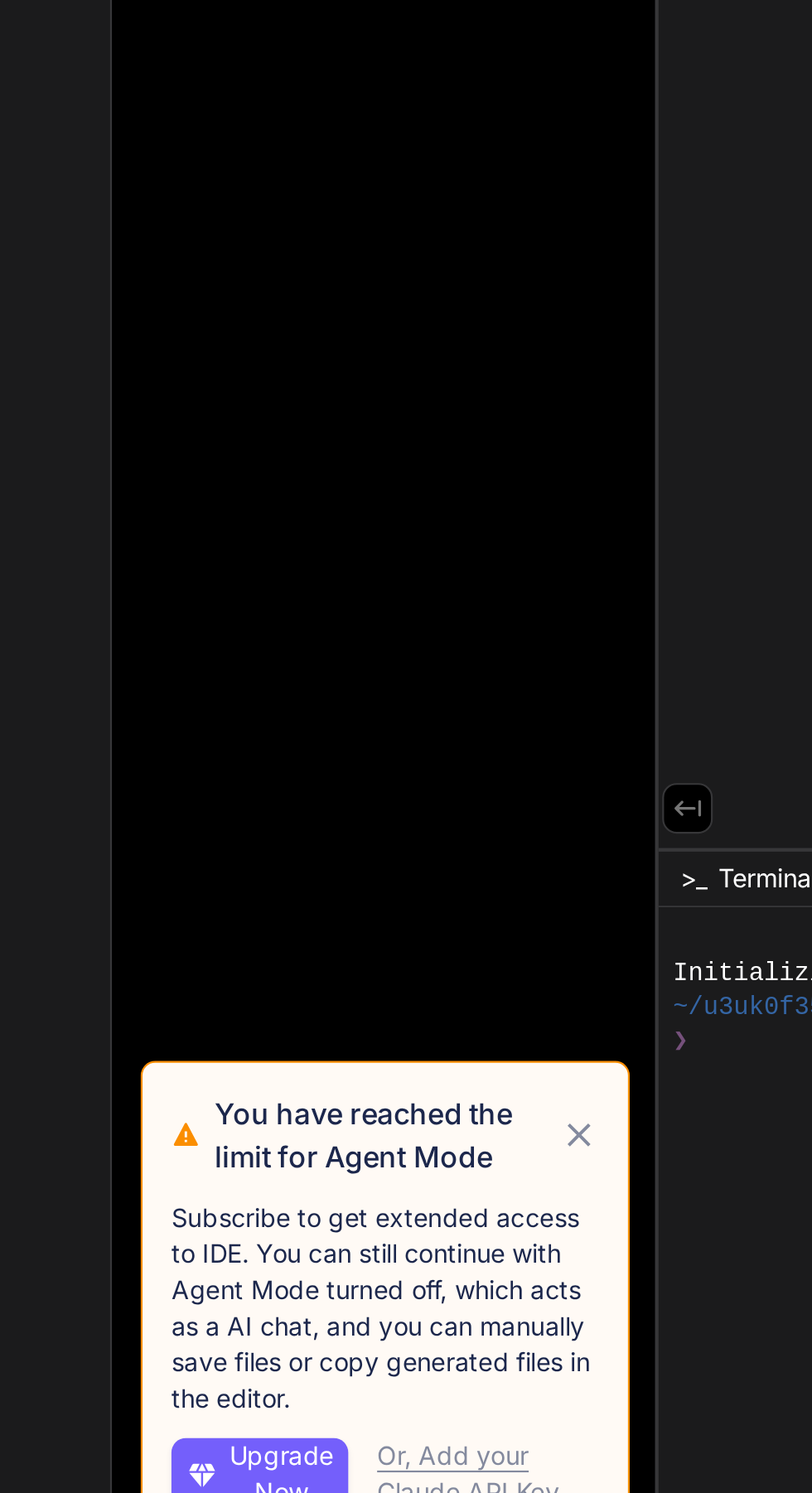
scroll to position [0, 0]
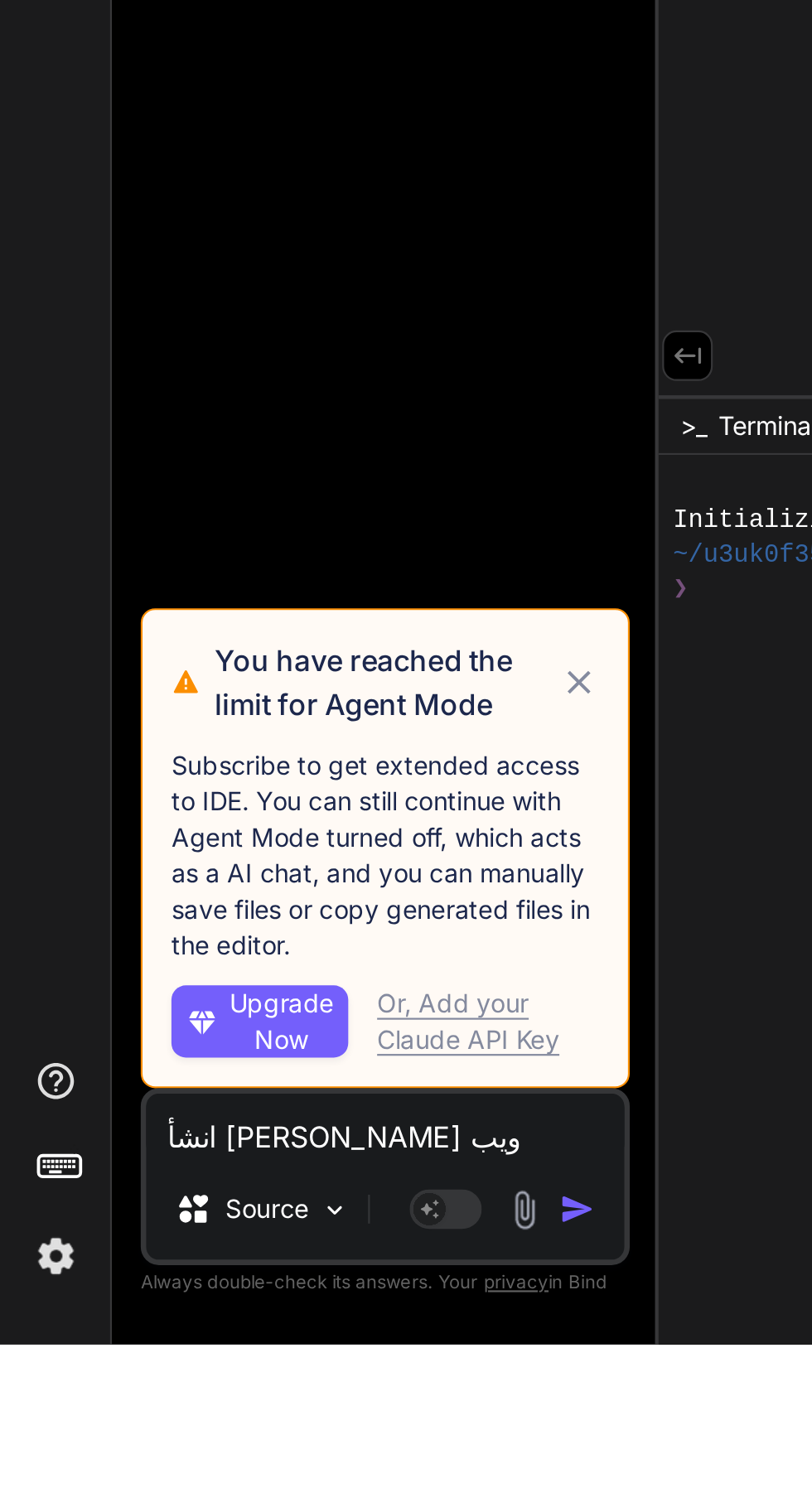
click at [25, 1467] on img at bounding box center [26, 1453] width 28 height 28
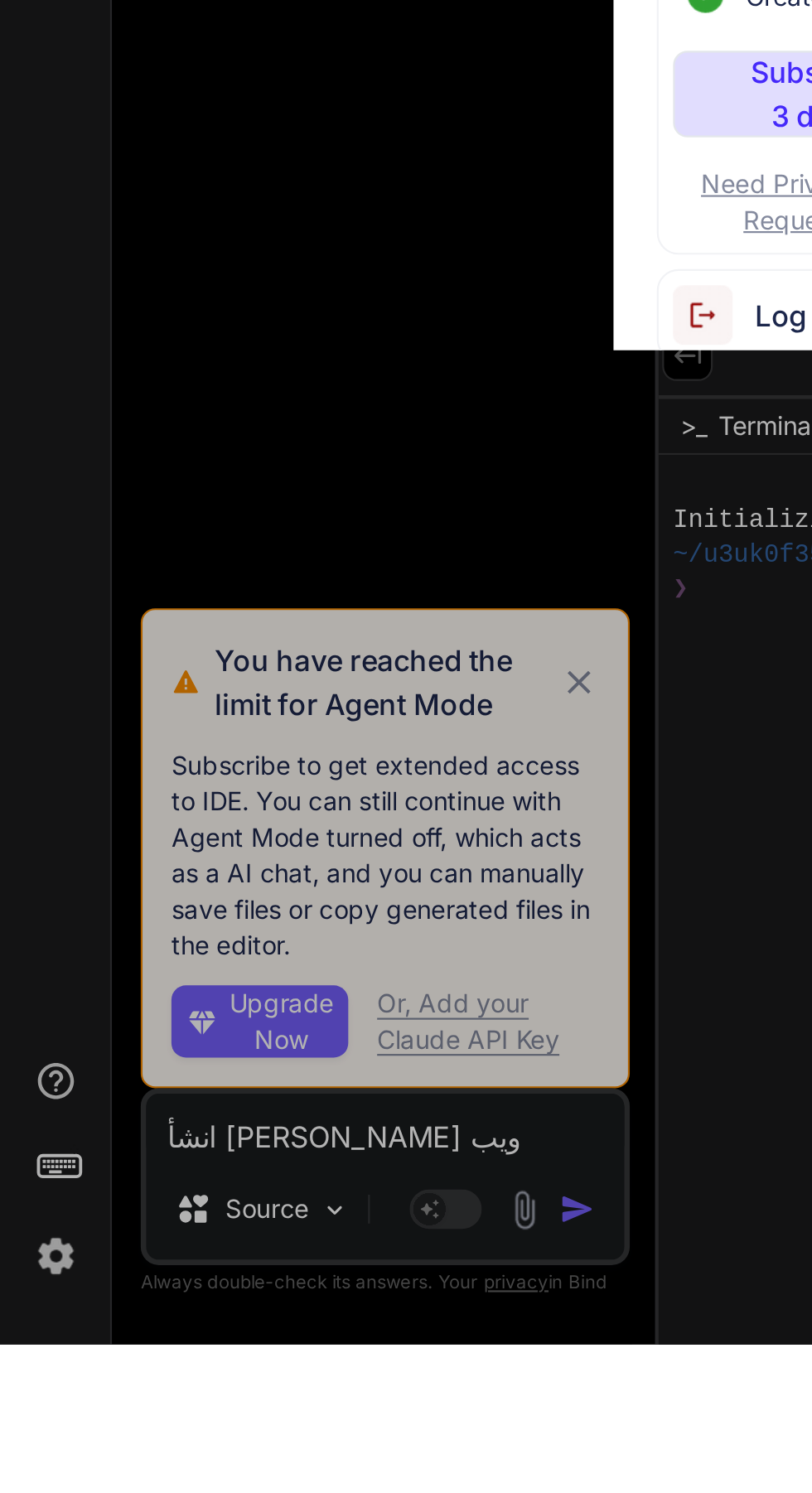
click at [327, 1034] on img at bounding box center [328, 1020] width 37 height 27
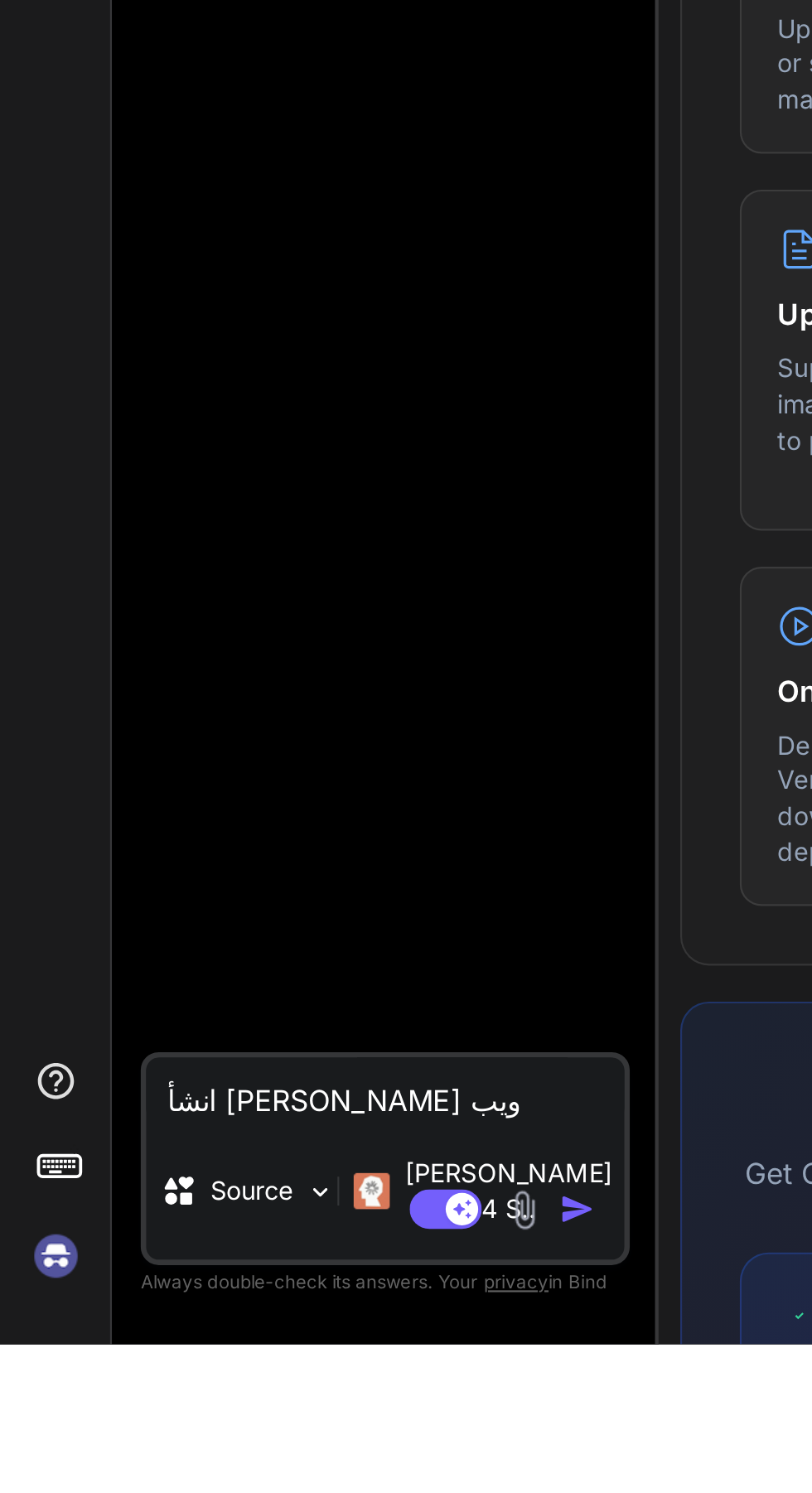
click at [194, 1392] on textarea "انشأ لي تتطبيق ويب لمساعدة فنيين الهاردوير بطريقة فعالة لاجهزة الايفون والاندرو…" at bounding box center [177, 1376] width 220 height 30
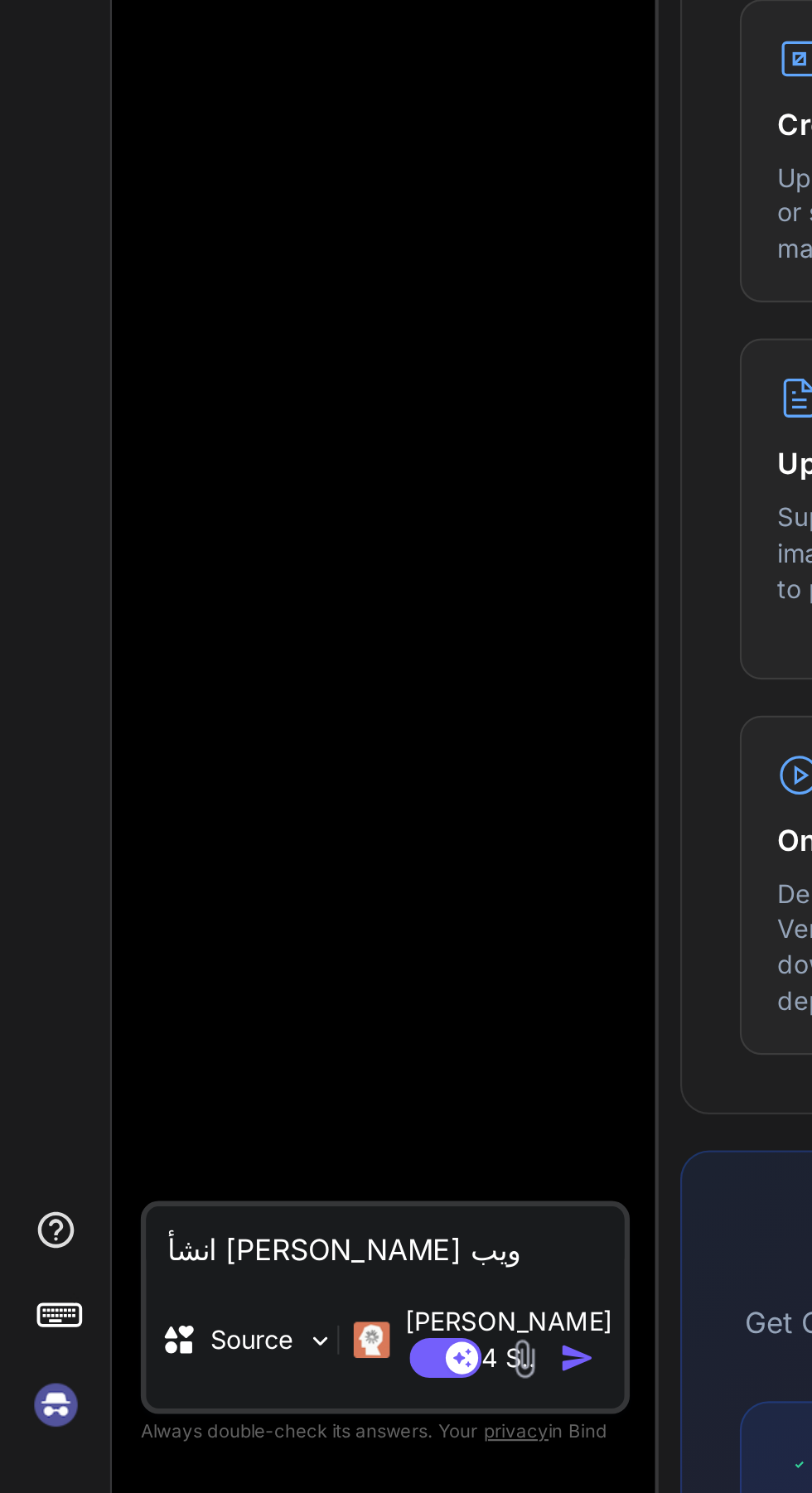
type textarea "x"
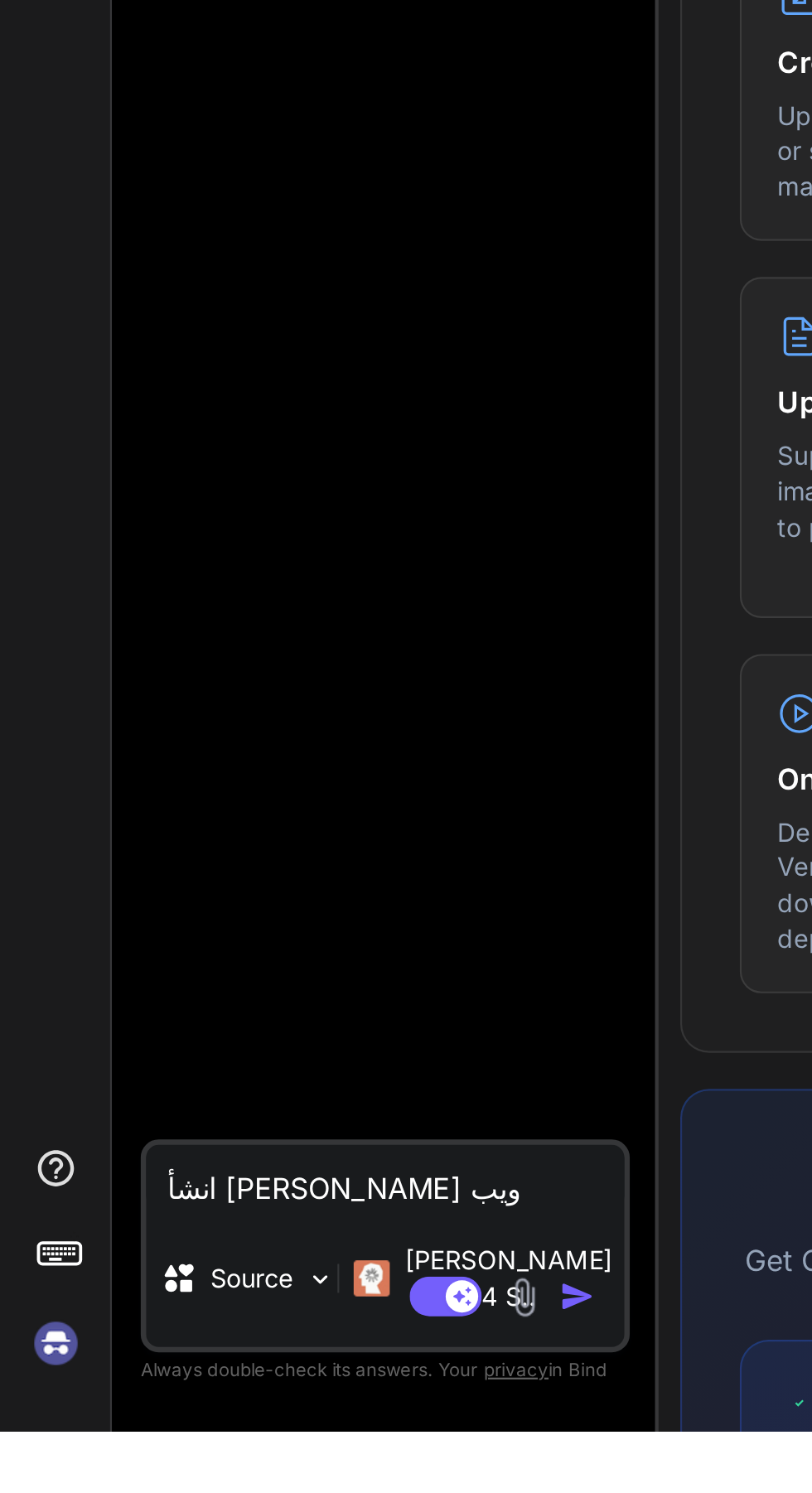
scroll to position [126, 0]
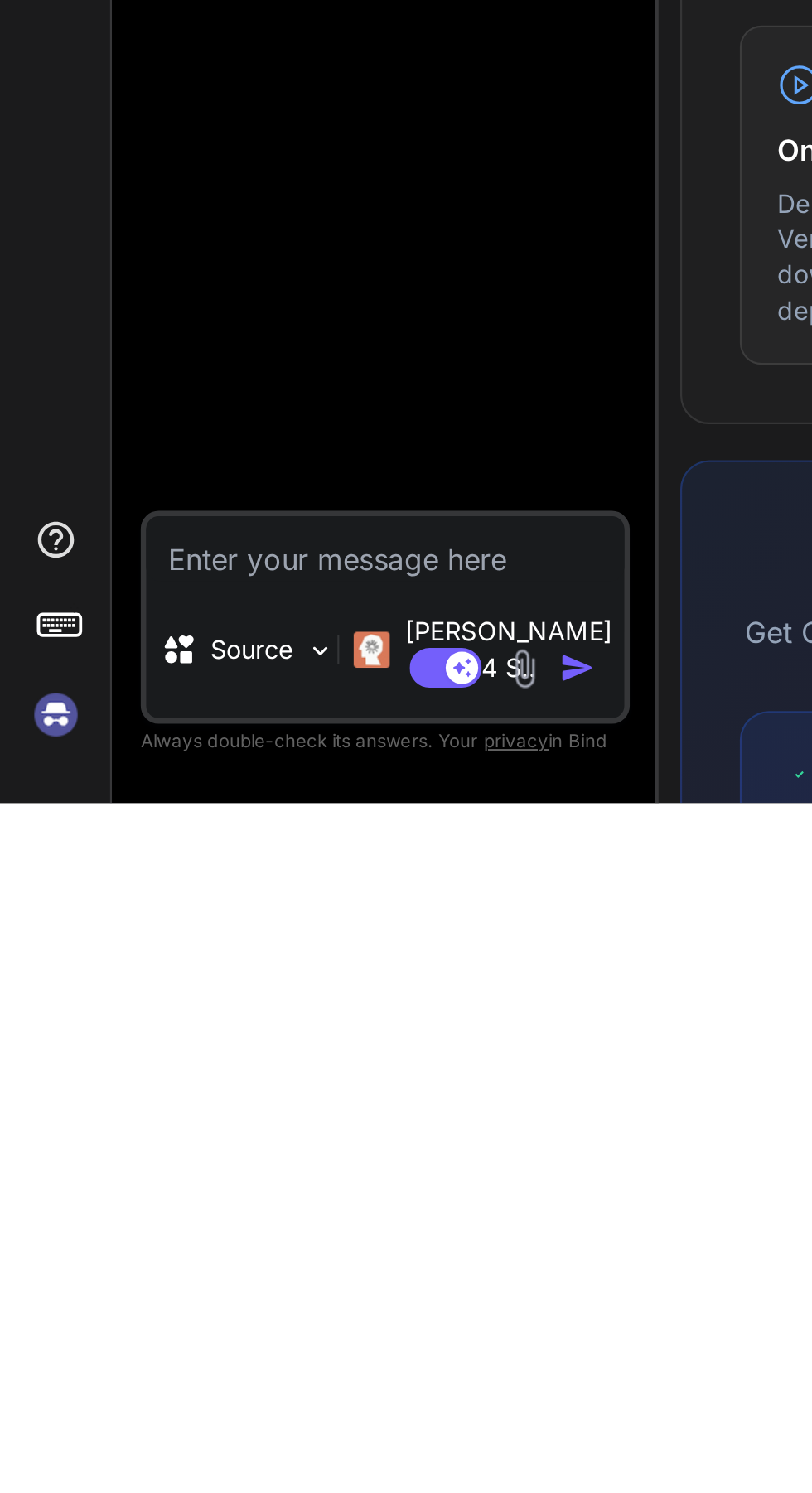
type textarea "انشأ لي تتطبيق ويب لمساعدة فنيين الهاردوير بطريقة فعالة لاجهزة الايفون والاندرو…"
type textarea "x"
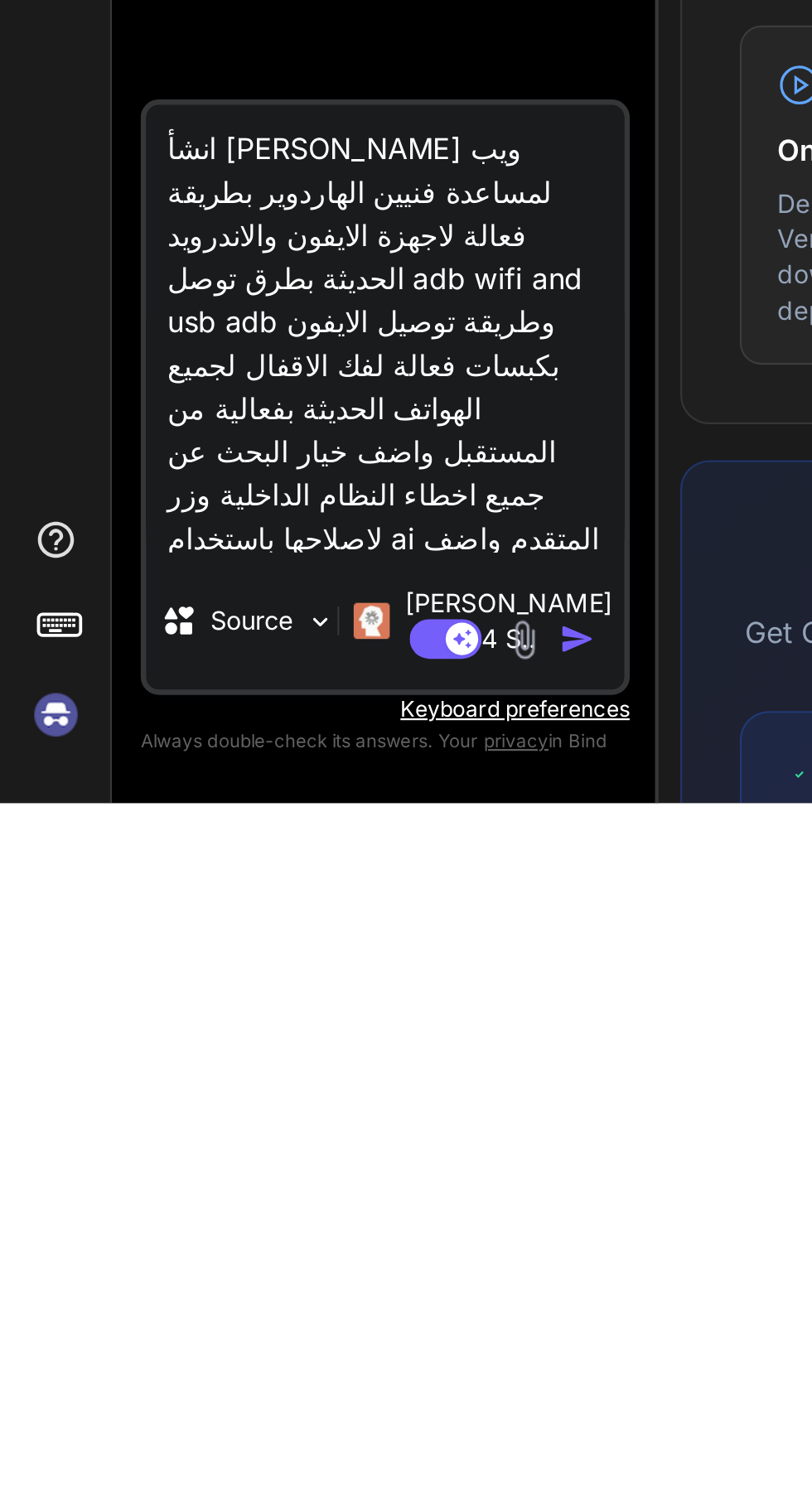
scroll to position [162, 0]
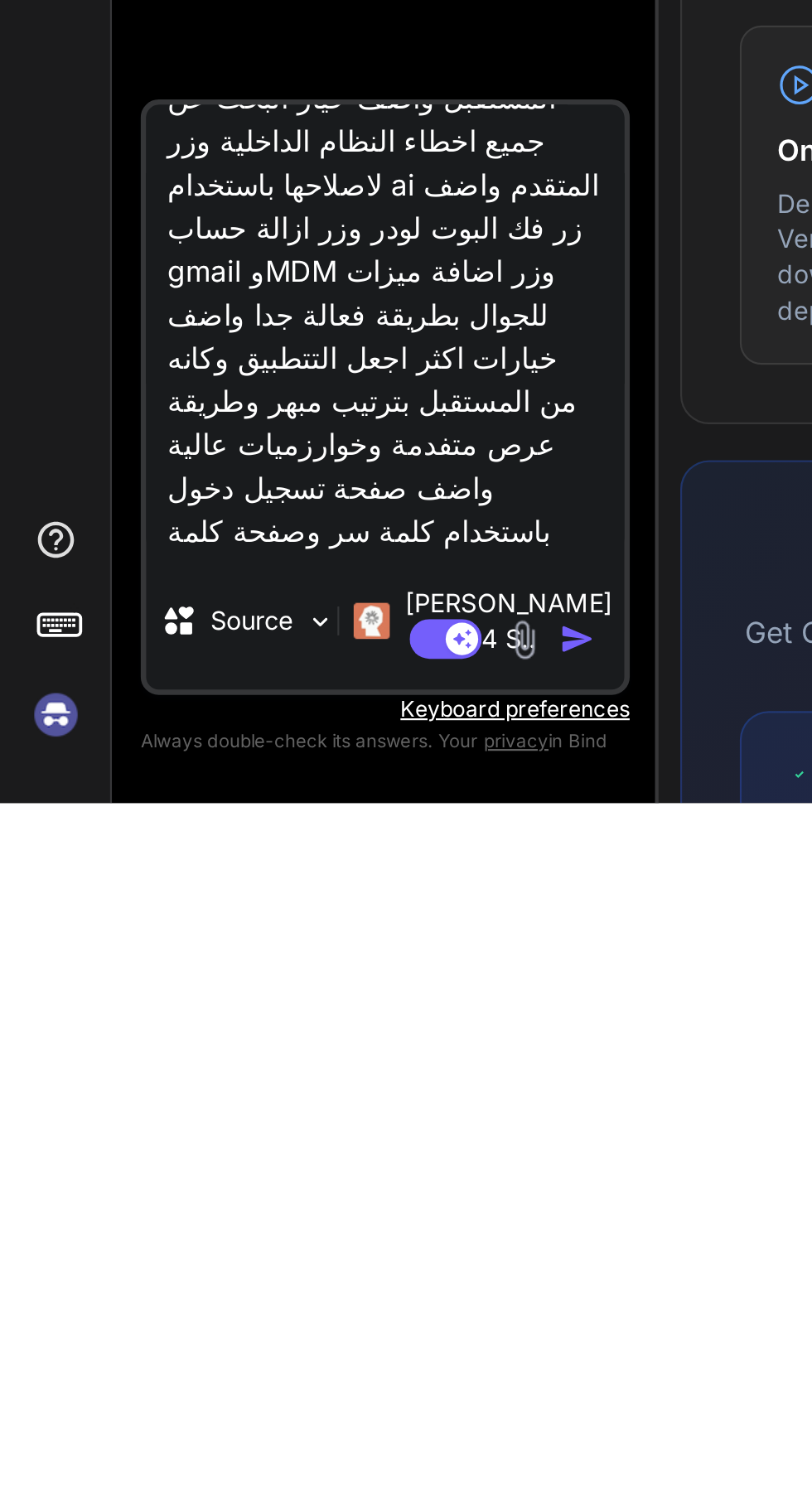
type textarea "انشأ لي تتطبيق ويب لمساعدة فنيين الهاردوير بطريقة فعالة لاجهزة الايفون والاندرو…"
click at [266, 1421] on img "button" at bounding box center [265, 1418] width 16 height 16
type textarea "x"
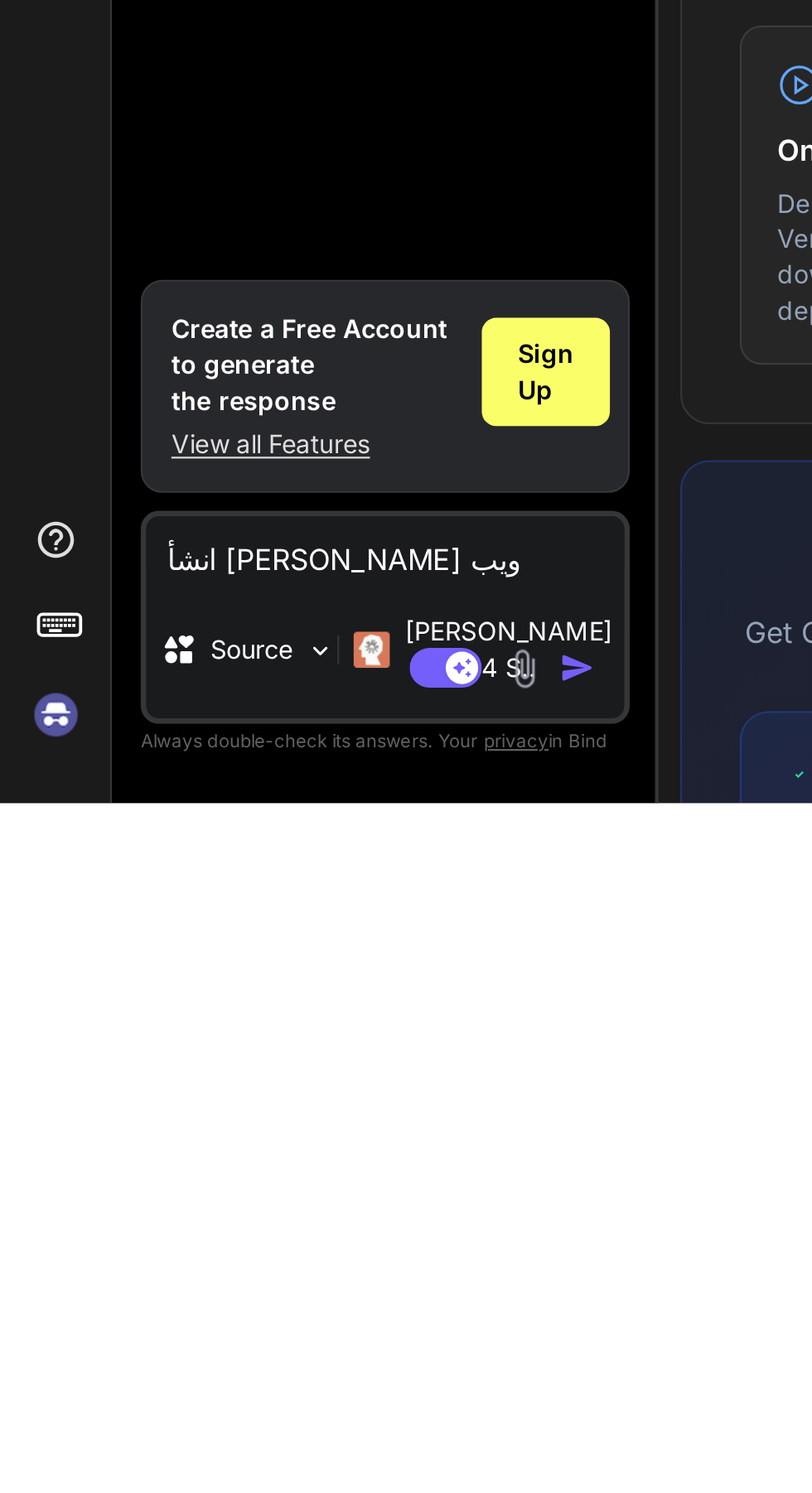
scroll to position [125, 0]
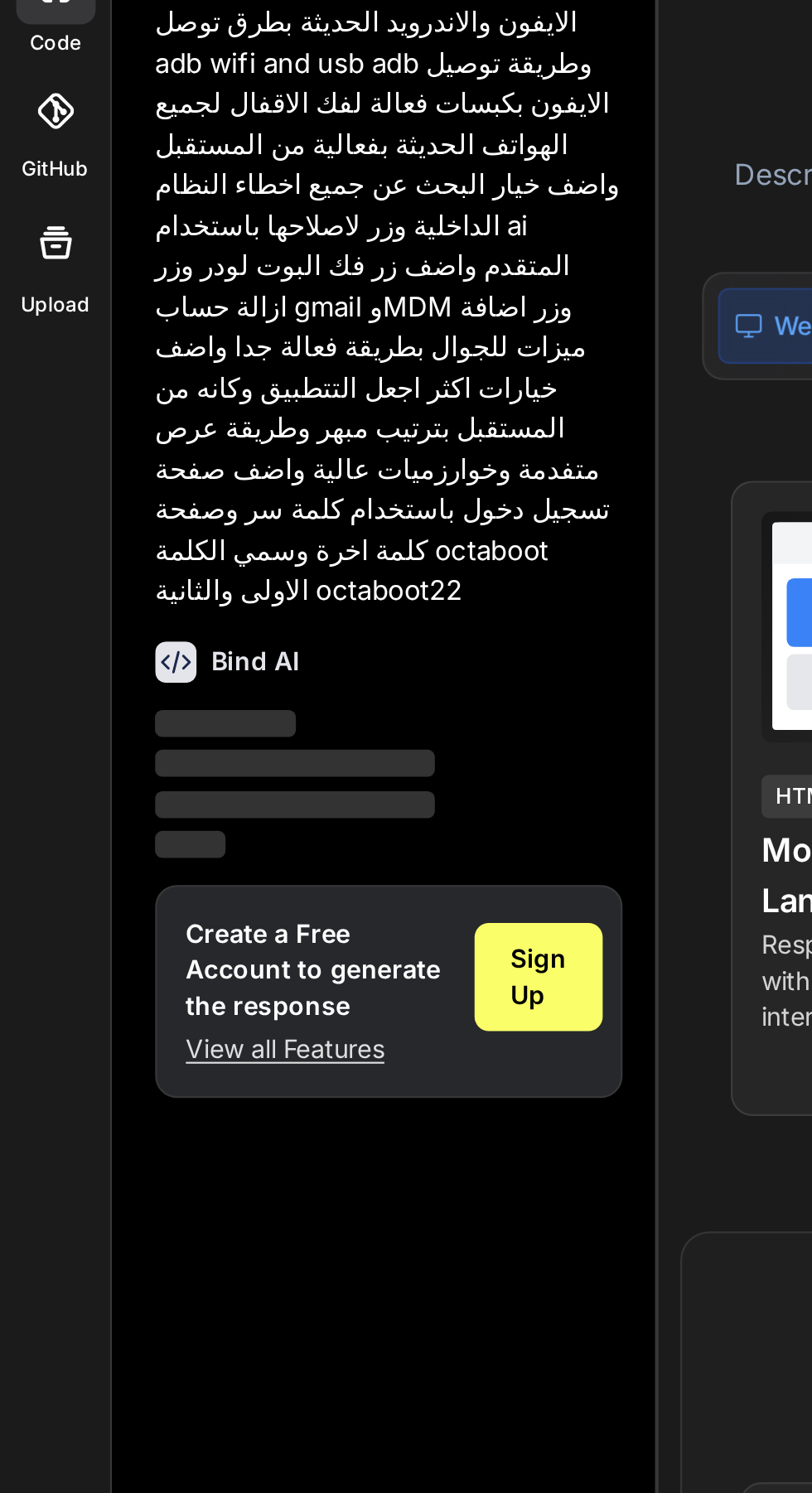
click at [244, 559] on span "Sign Up" at bounding box center [247, 575] width 26 height 33
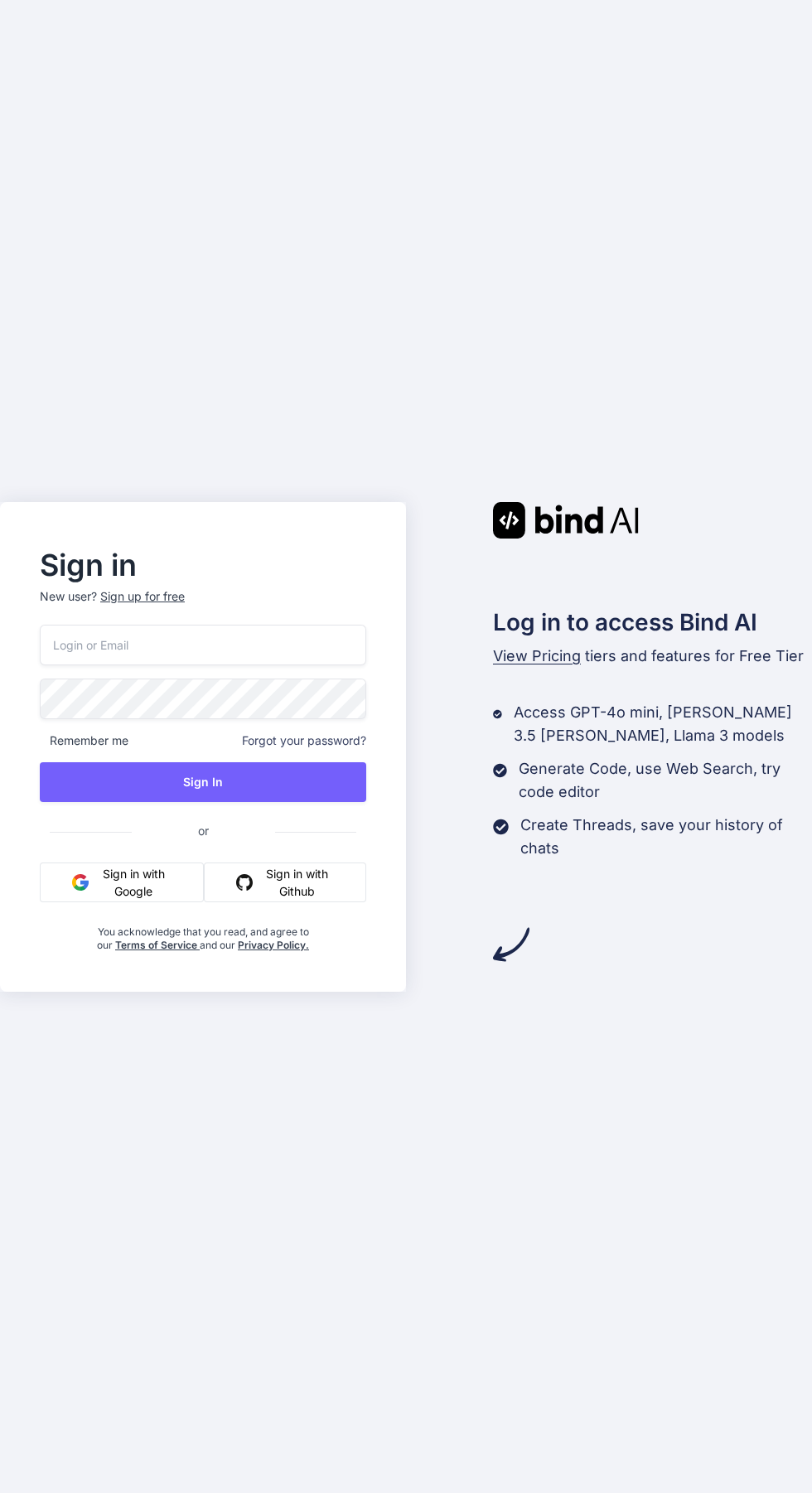
scroll to position [9, 0]
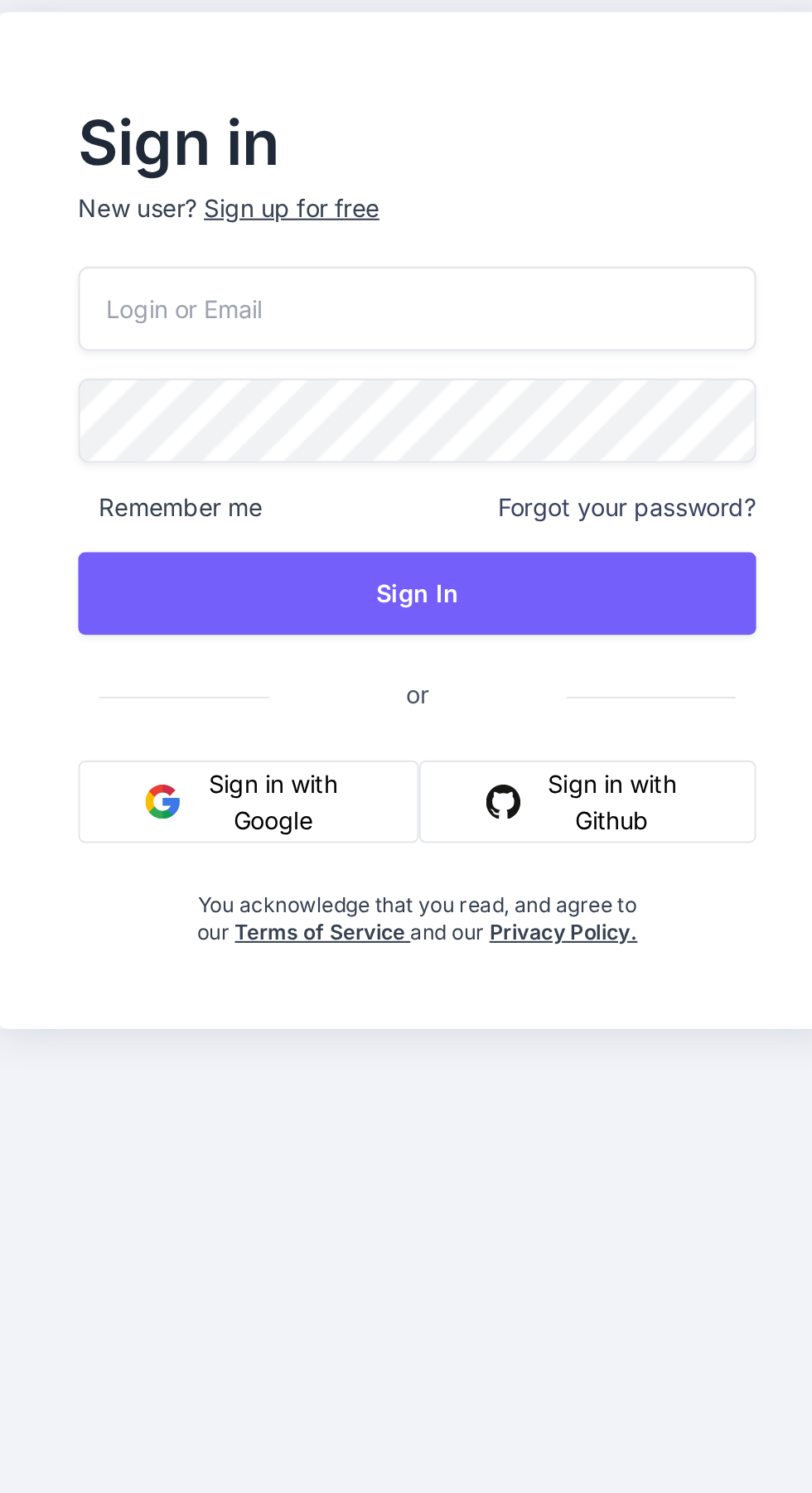
click at [139, 605] on div "Sign up for free" at bounding box center [142, 597] width 85 height 16
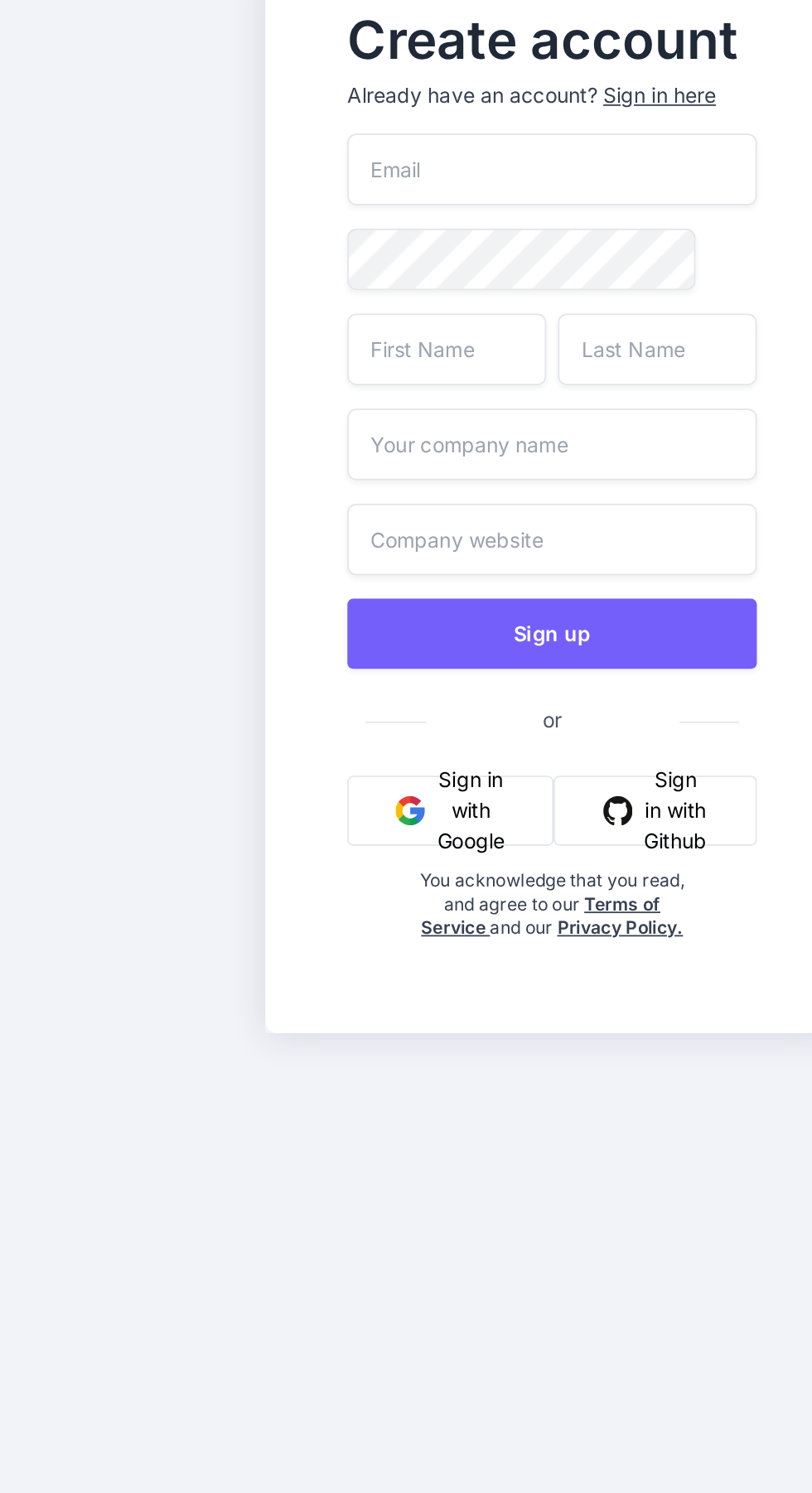
click at [347, 604] on input "email" at bounding box center [267, 587] width 197 height 35
type input "o"
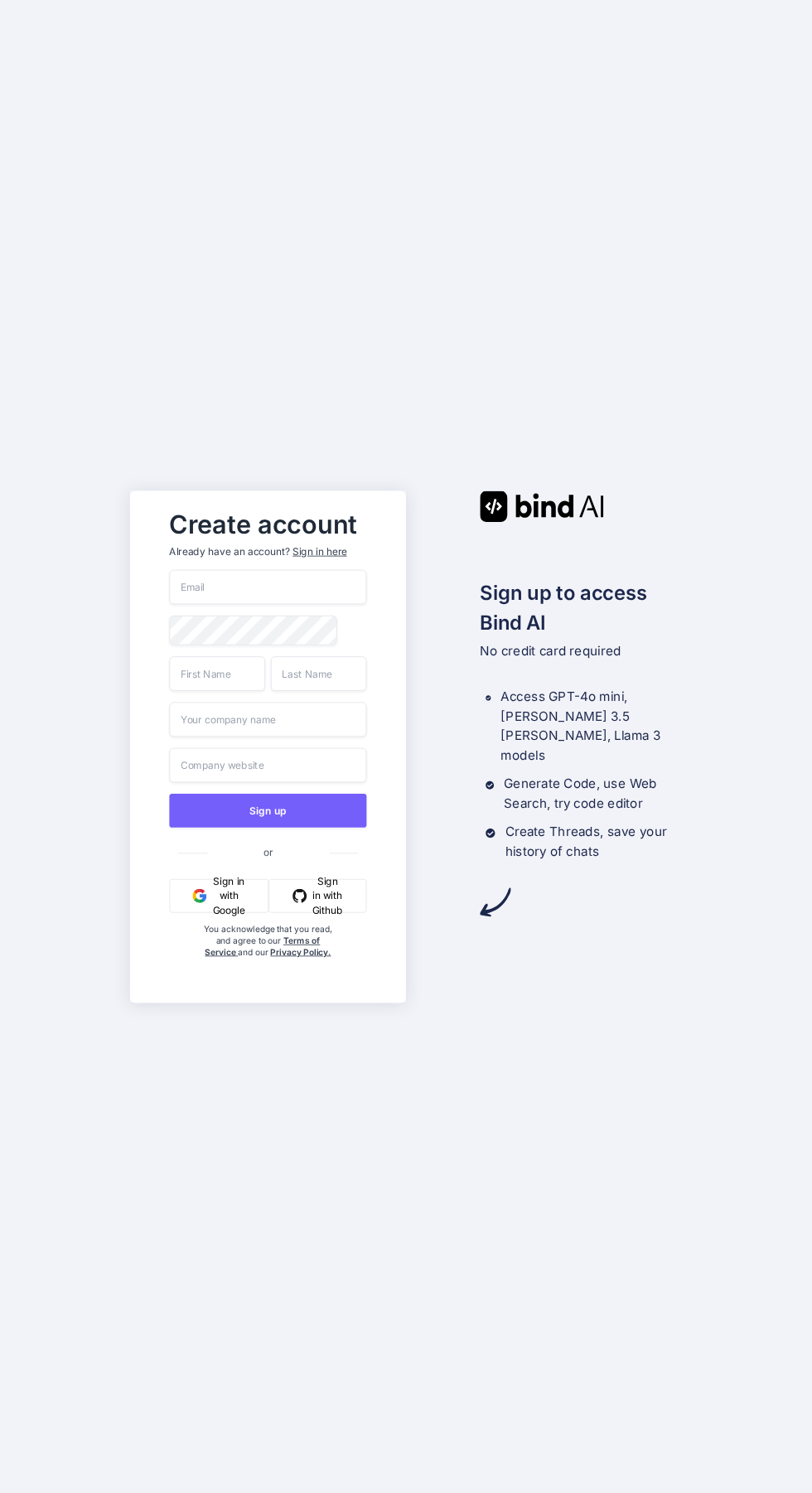
click at [197, 604] on input "email" at bounding box center [267, 587] width 197 height 35
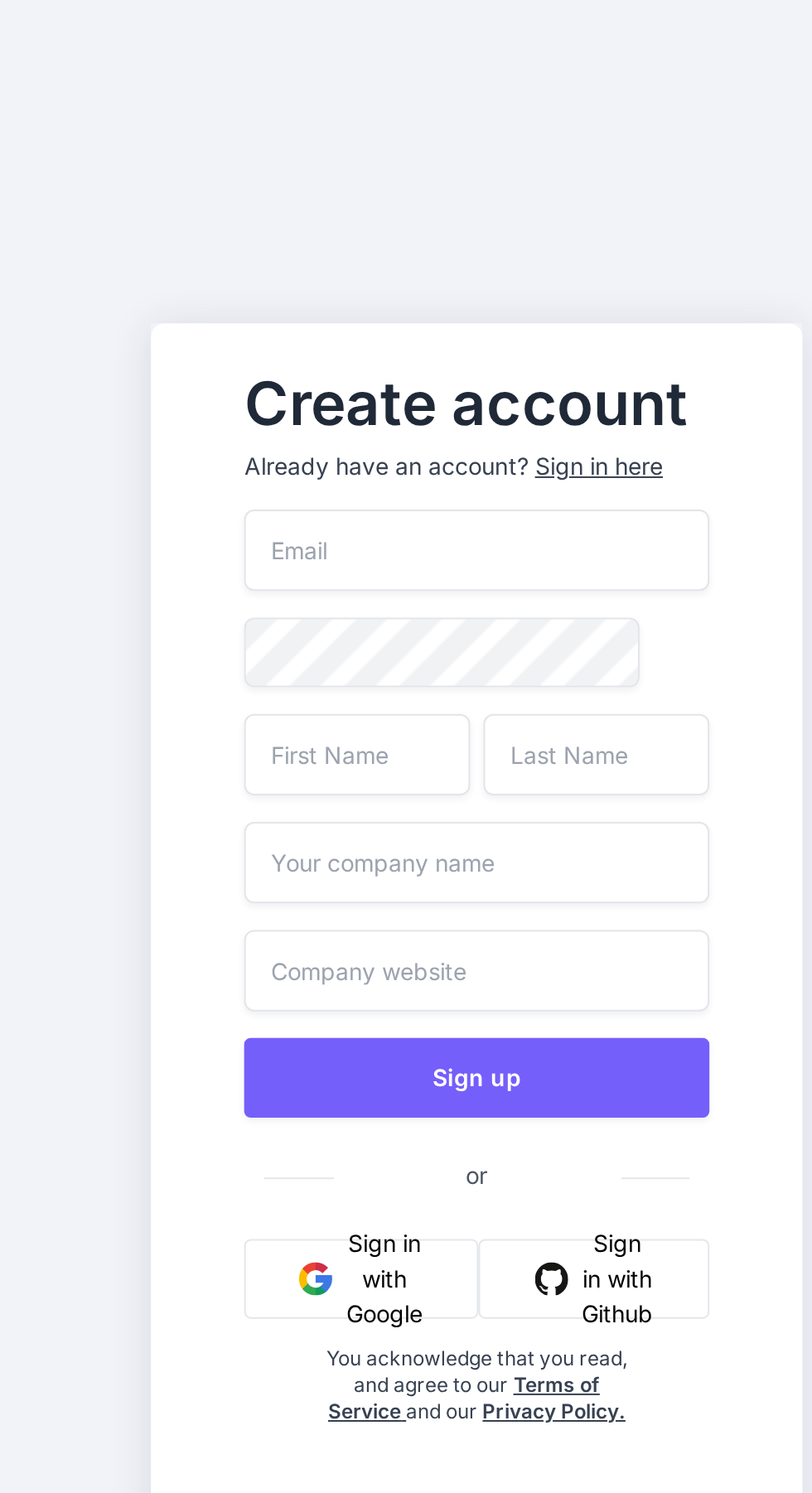
type input "[EMAIL_ADDRESS][DOMAIN_NAME]"
